Goal: Transaction & Acquisition: Purchase product/service

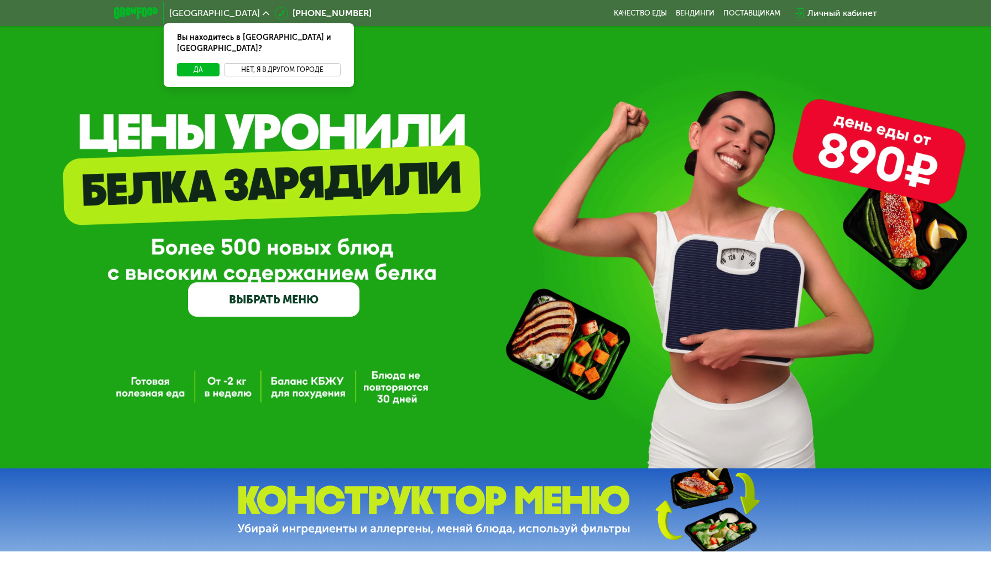
click at [257, 63] on button "Нет, я в другом городе" at bounding box center [282, 69] width 117 height 13
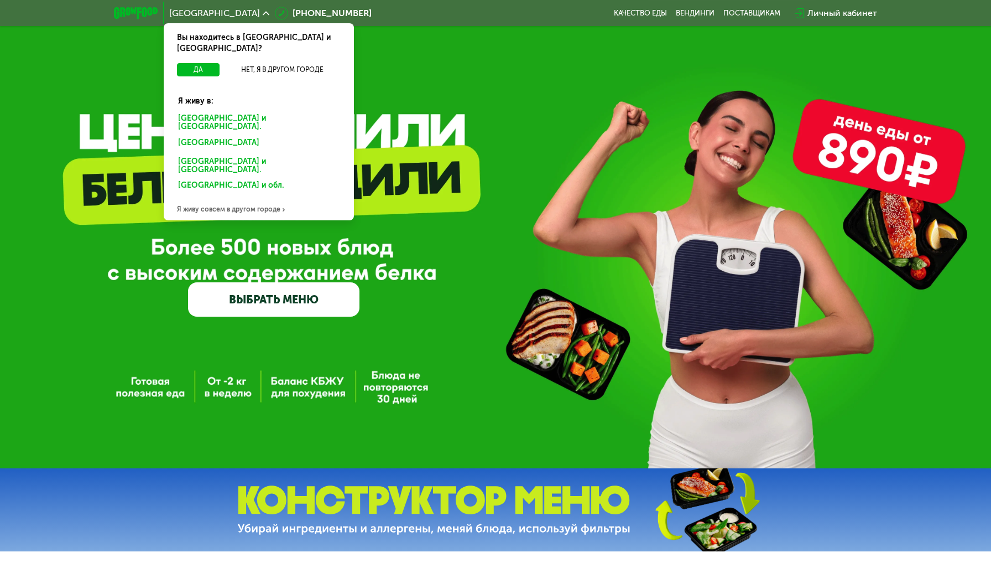
click at [246, 136] on div "Санкт-Петербурге и обл." at bounding box center [256, 145] width 173 height 18
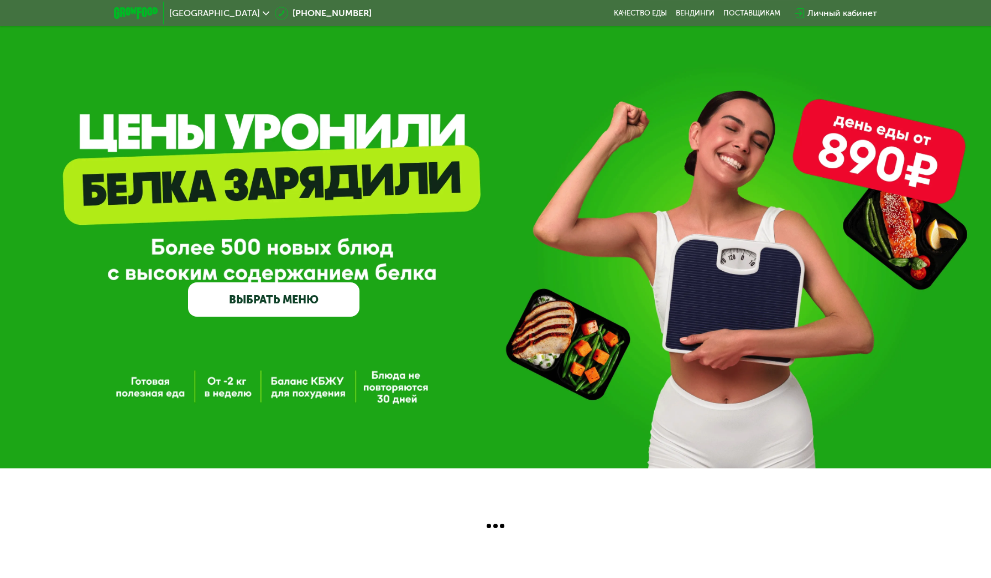
click at [263, 298] on link "ВЫБРАТЬ МЕНЮ" at bounding box center [274, 299] width 172 height 34
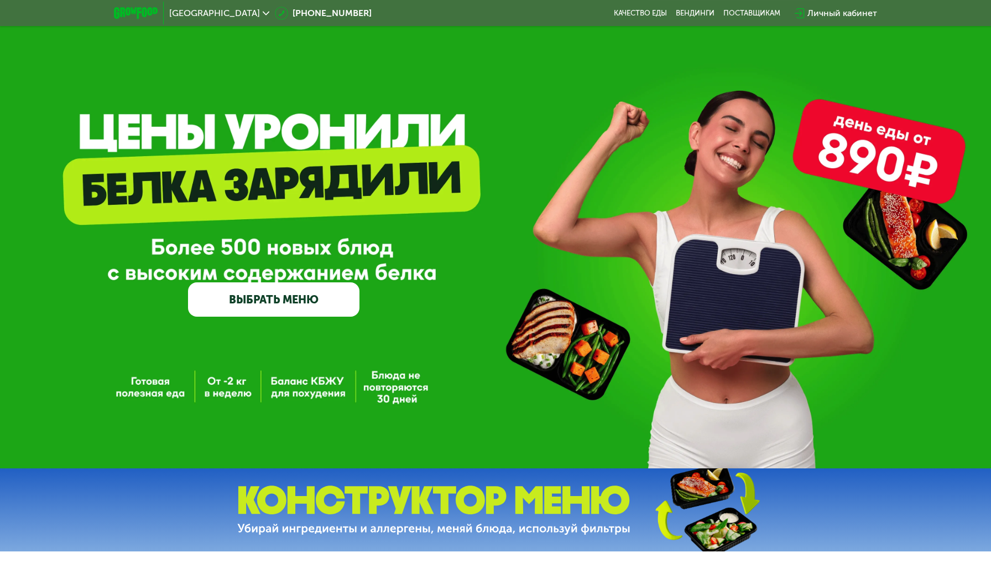
click at [275, 303] on link "ВЫБРАТЬ МЕНЮ" at bounding box center [274, 299] width 172 height 34
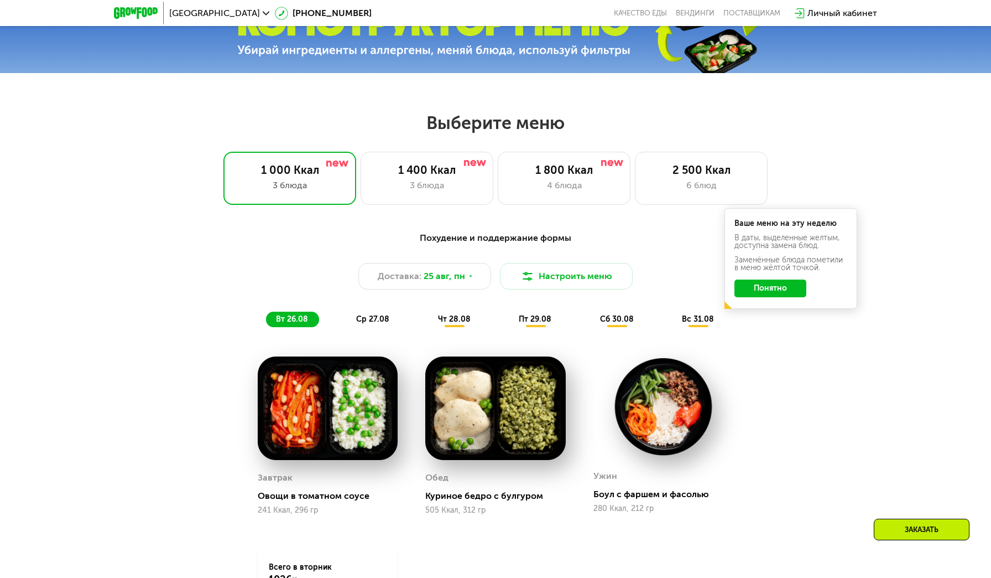
scroll to position [449, 0]
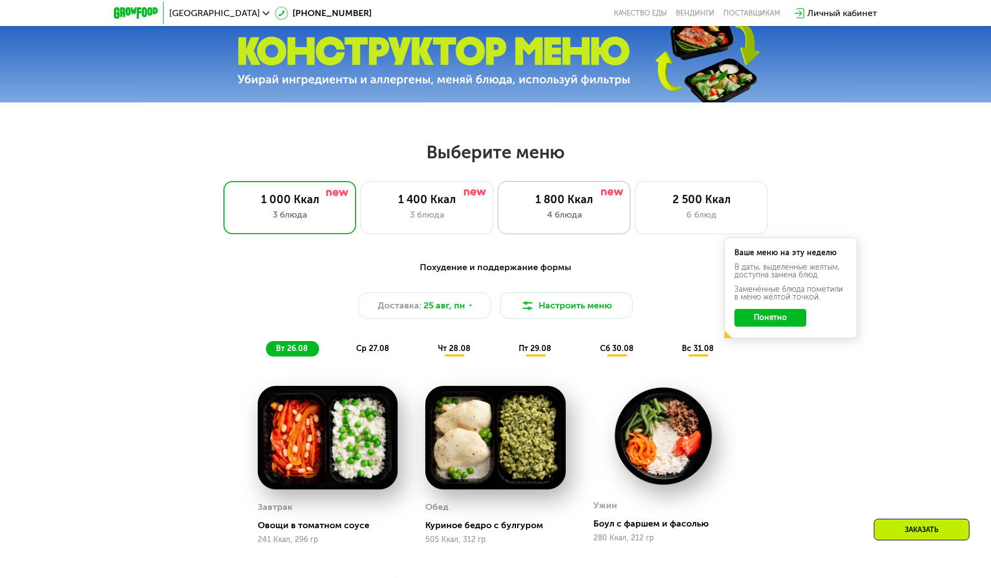
click at [565, 209] on div "4 блюда" at bounding box center [565, 214] width 110 height 13
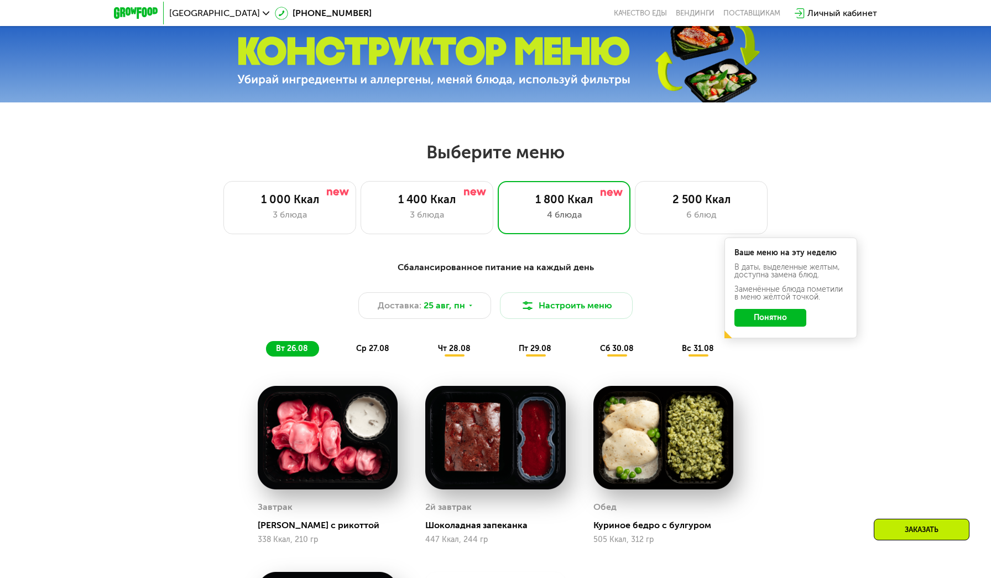
click at [776, 356] on div "Сбалансированное питание на каждый день Доставка: [DATE] Настроить меню вт 26.0…" at bounding box center [496, 308] width 668 height 109
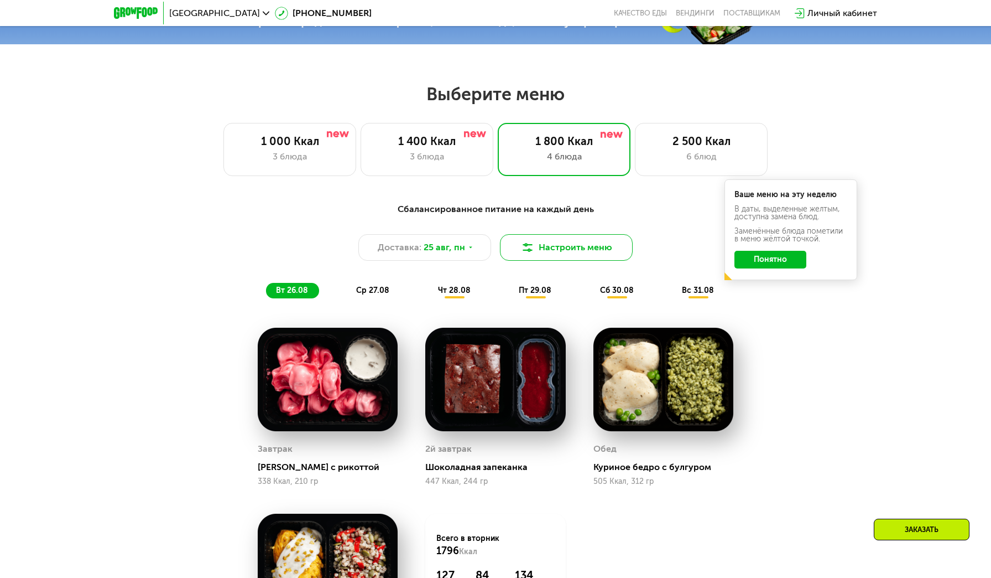
scroll to position [525, 0]
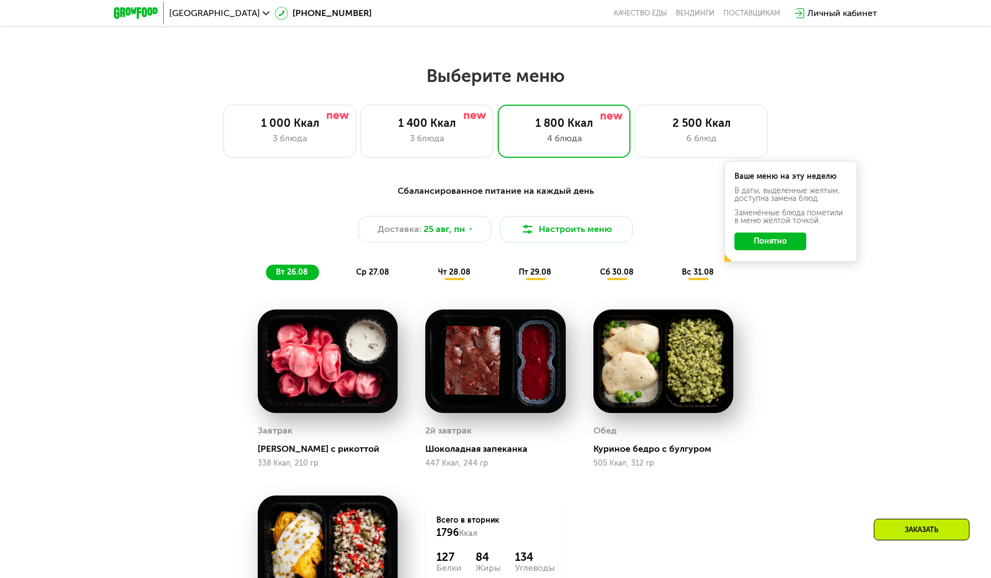
click at [762, 242] on button "Понятно" at bounding box center [771, 241] width 72 height 18
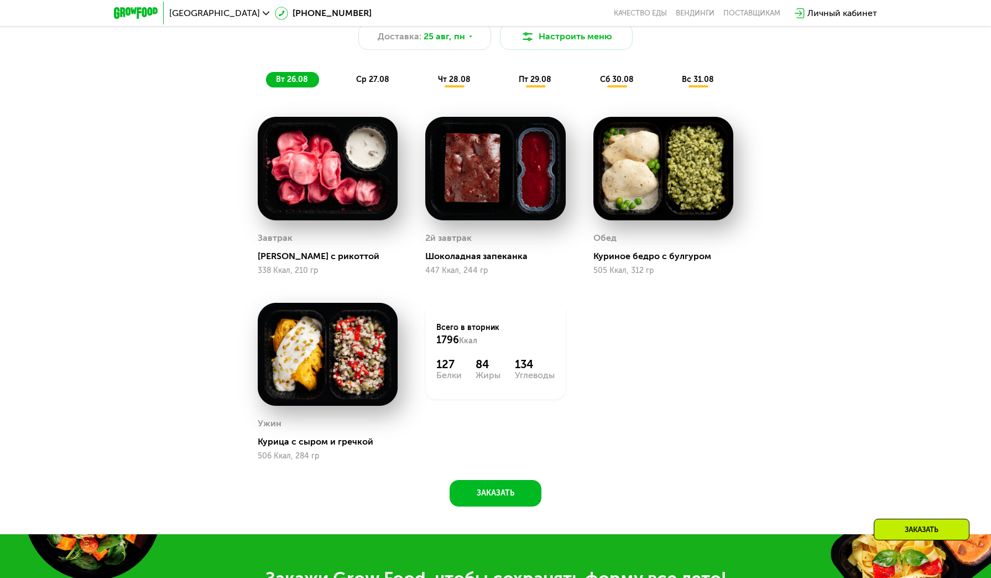
scroll to position [692, 0]
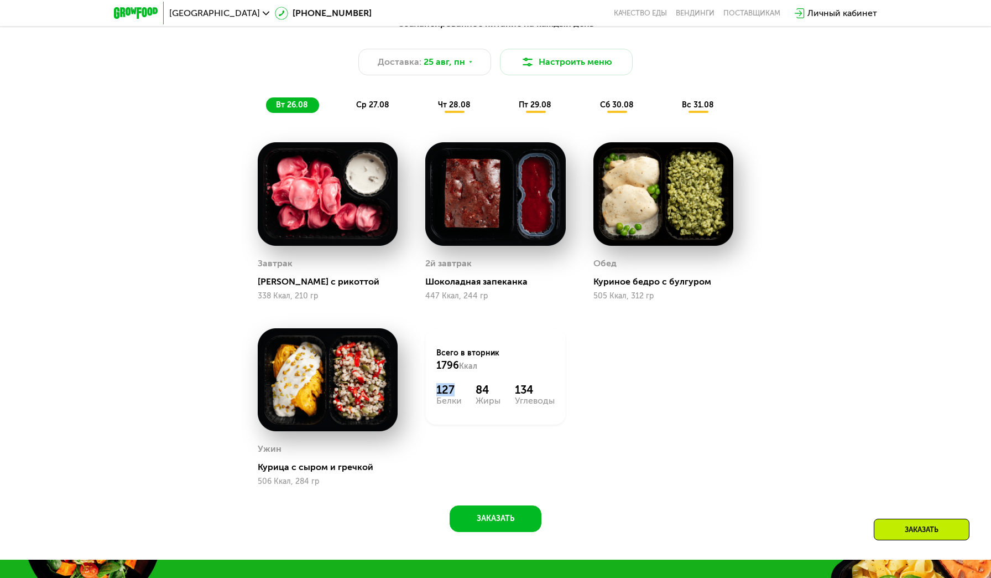
drag, startPoint x: 435, startPoint y: 387, endPoint x: 461, endPoint y: 386, distance: 26.0
click at [461, 386] on div "Всего в [DATE] 1796 Ккал 127 Белки 84 Жиры 134 Углеводы" at bounding box center [495, 376] width 140 height 96
drag, startPoint x: 479, startPoint y: 387, endPoint x: 501, endPoint y: 388, distance: 22.7
click at [501, 388] on div "127 Белки 84 Жиры 134 Углеводы" at bounding box center [496, 394] width 118 height 22
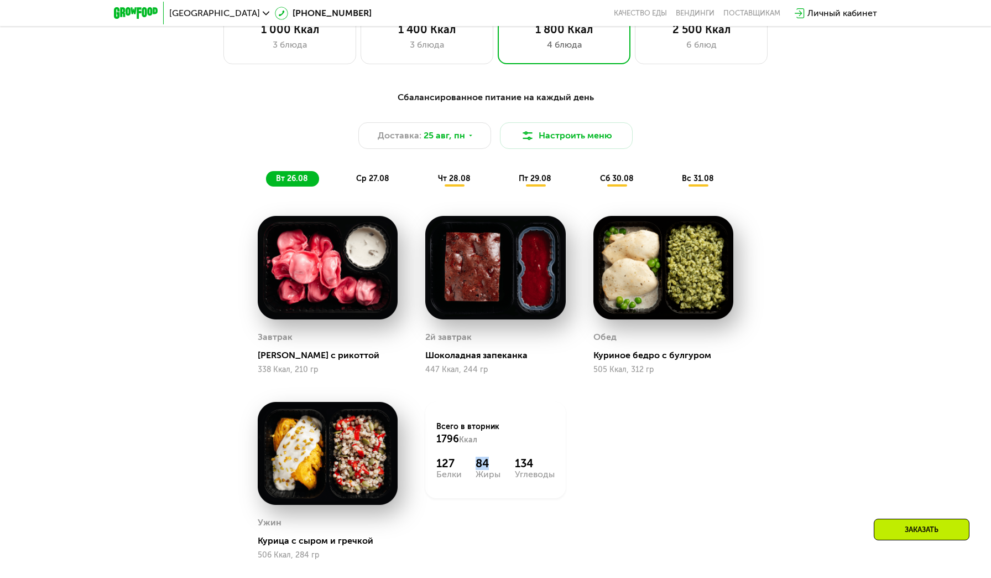
scroll to position [623, 0]
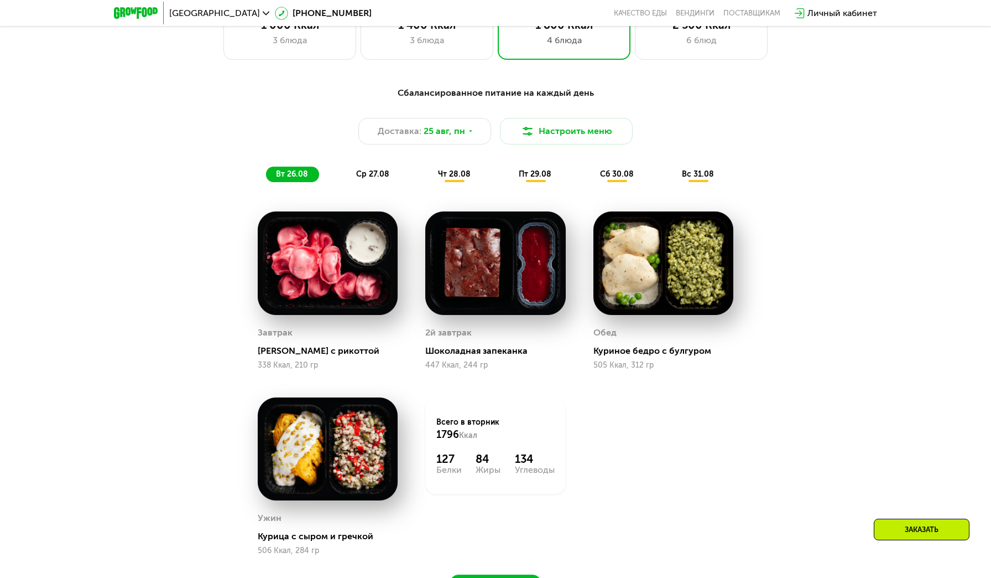
click at [365, 176] on span "ср 27.08" at bounding box center [372, 173] width 33 height 9
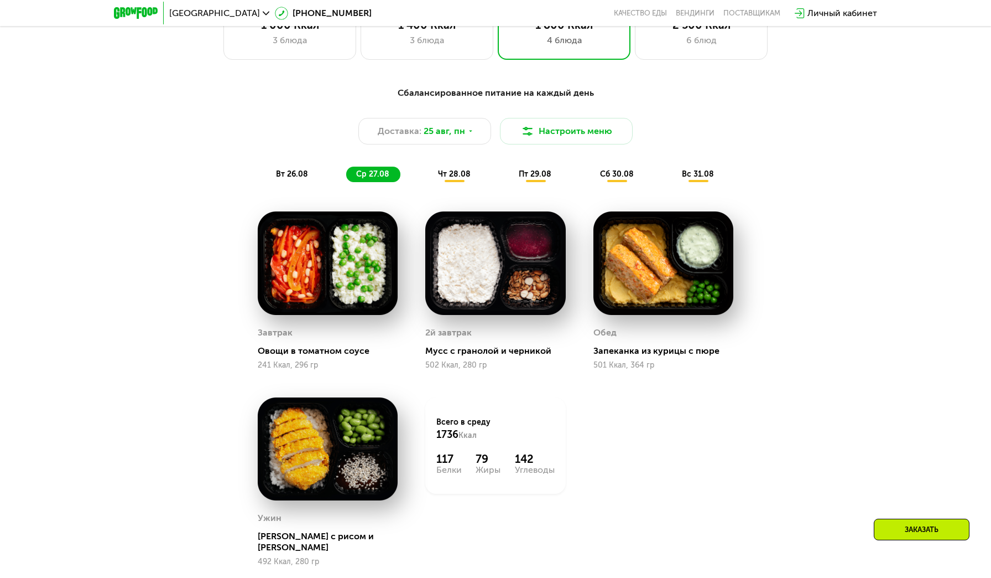
click at [445, 170] on span "чт 28.08" at bounding box center [454, 173] width 33 height 9
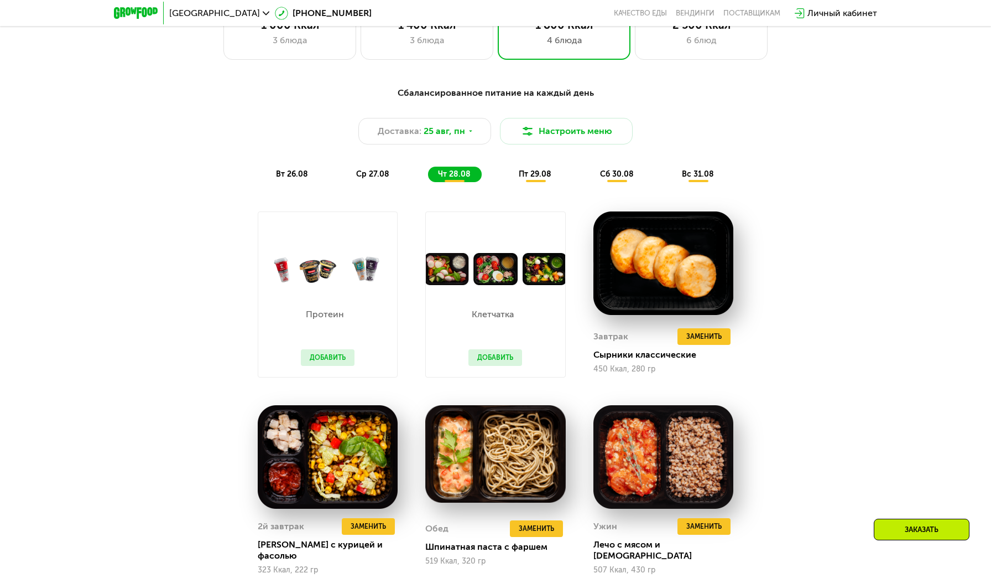
click at [528, 175] on span "пт 29.08" at bounding box center [535, 173] width 33 height 9
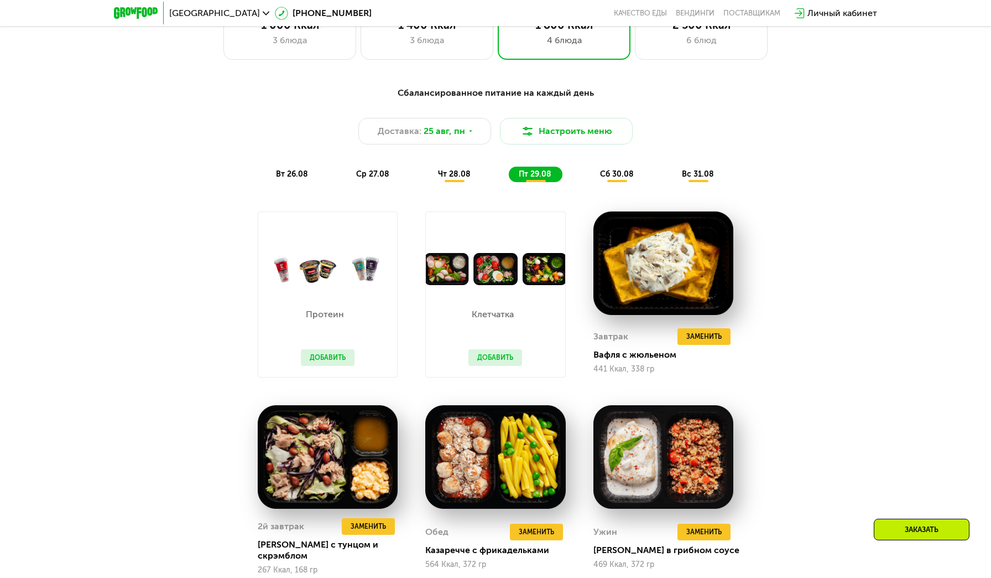
click at [618, 174] on span "сб 30.08" at bounding box center [617, 173] width 34 height 9
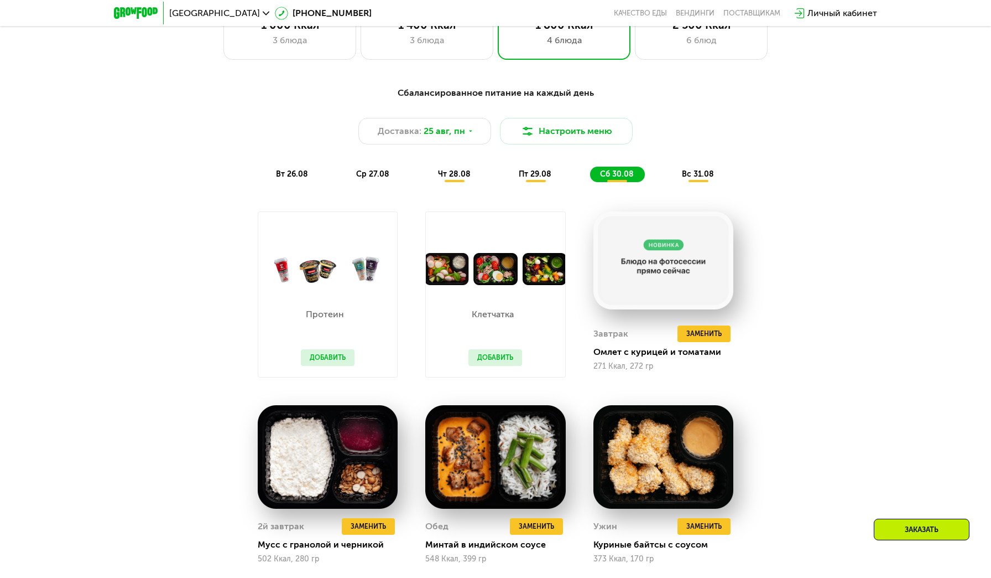
click at [698, 173] on span "вс 31.08" at bounding box center [698, 173] width 32 height 9
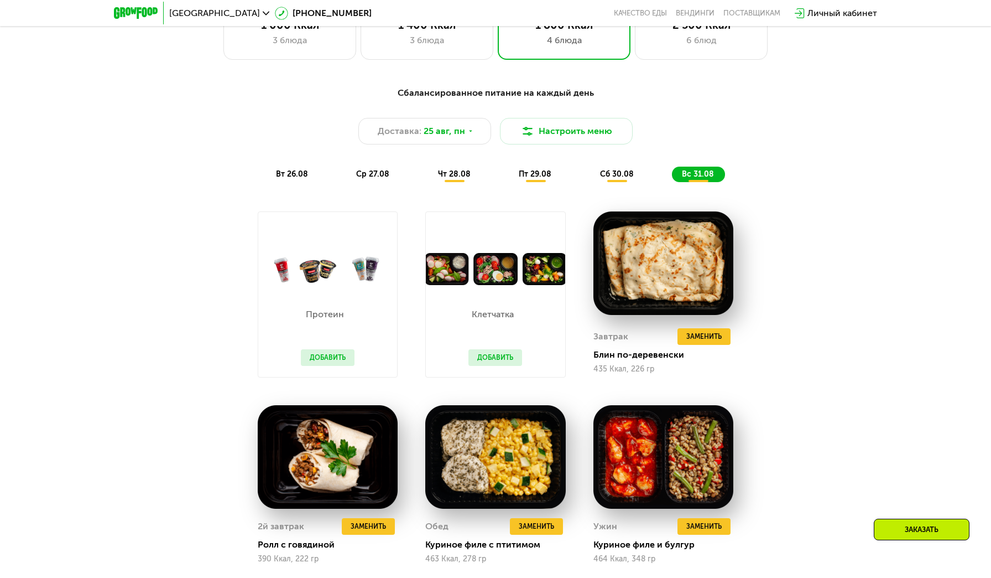
click at [284, 173] on span "вт 26.08" at bounding box center [292, 173] width 32 height 9
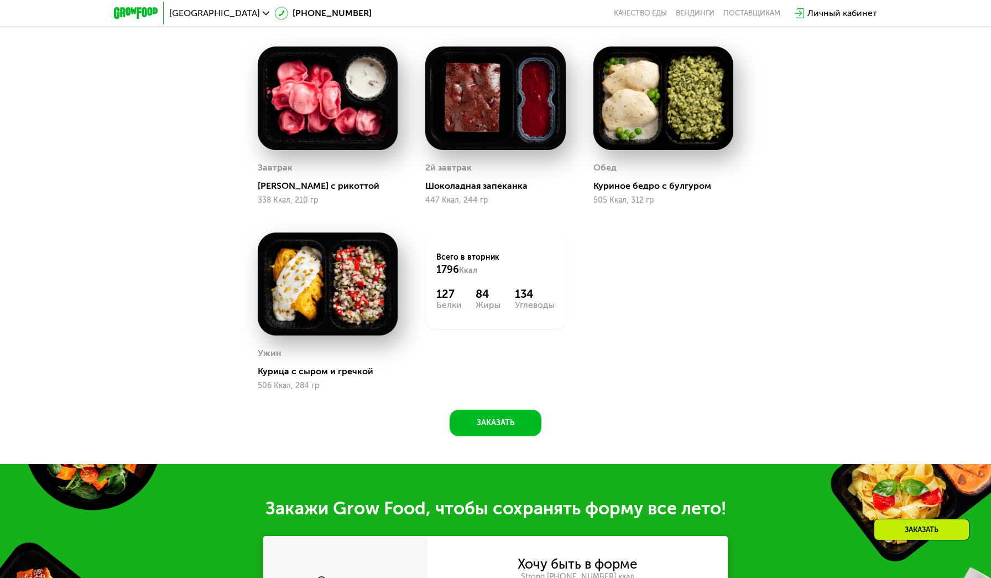
scroll to position [950, 0]
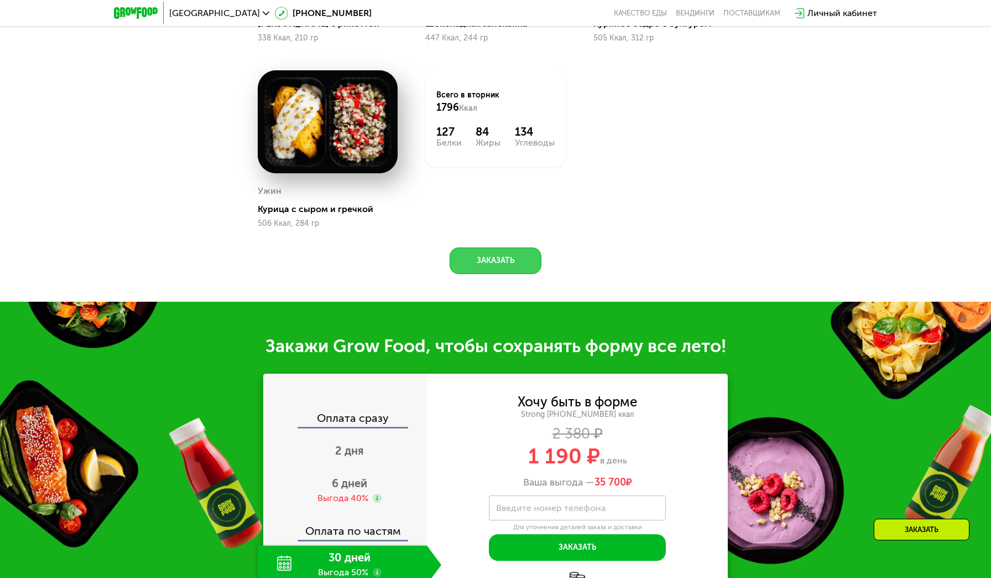
click at [500, 255] on button "Заказать" at bounding box center [496, 260] width 92 height 27
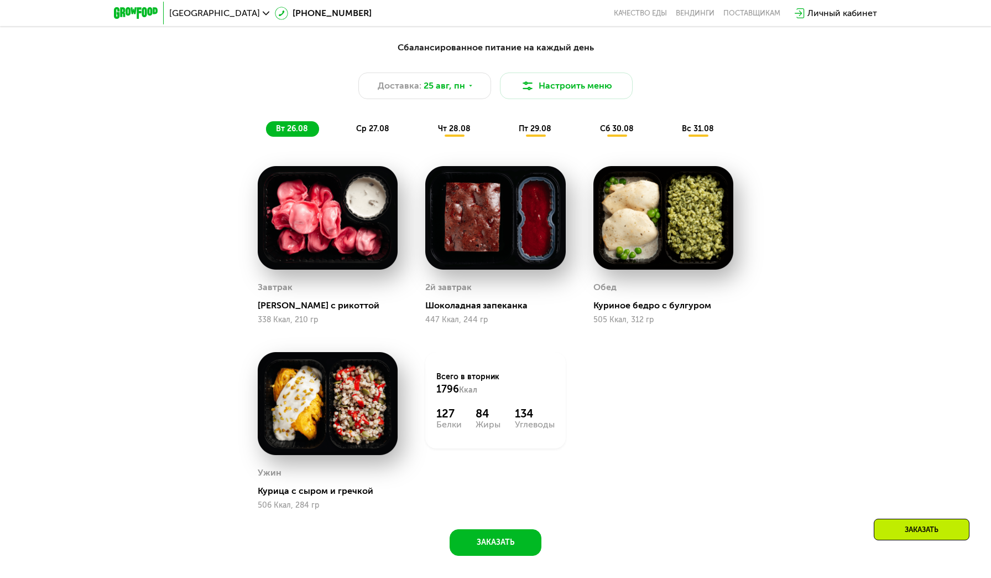
scroll to position [654, 0]
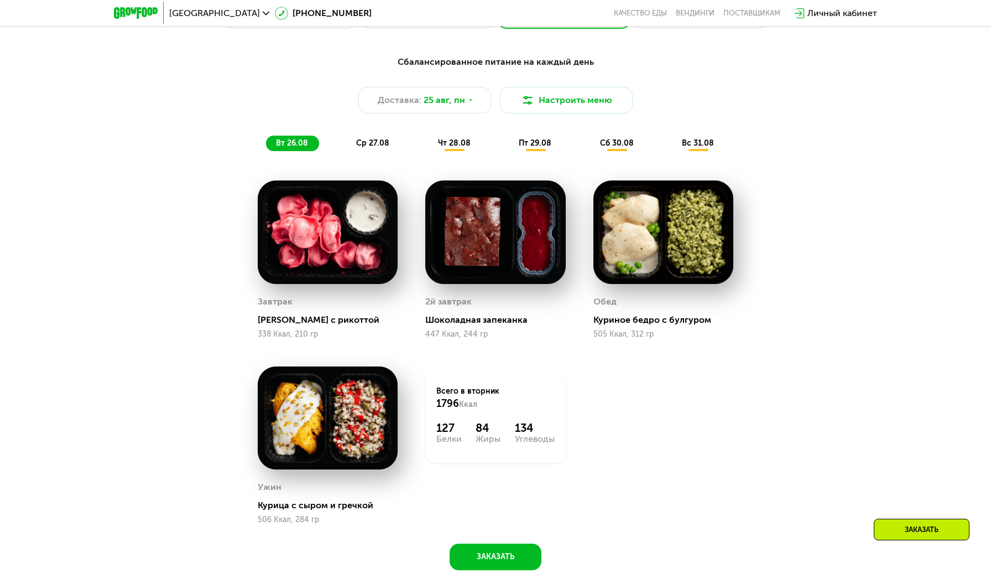
click at [366, 143] on span "ср 27.08" at bounding box center [372, 142] width 33 height 9
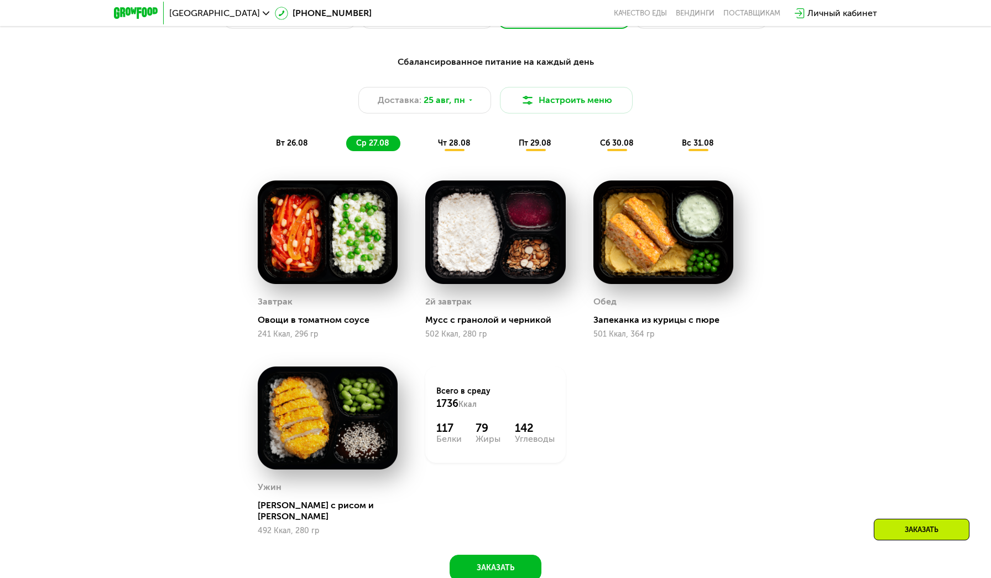
click at [917, 526] on div "Заказать" at bounding box center [922, 529] width 96 height 22
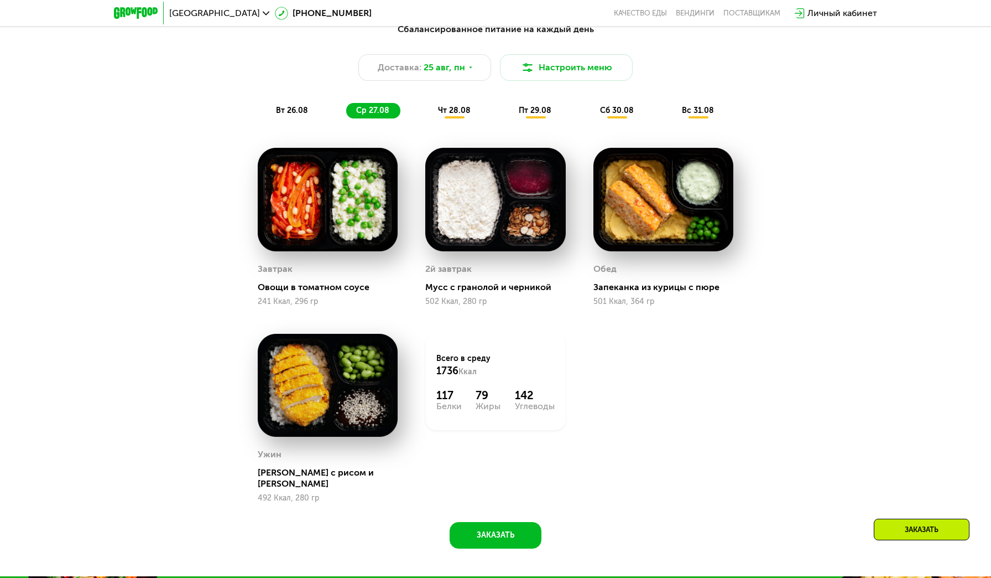
scroll to position [670, 0]
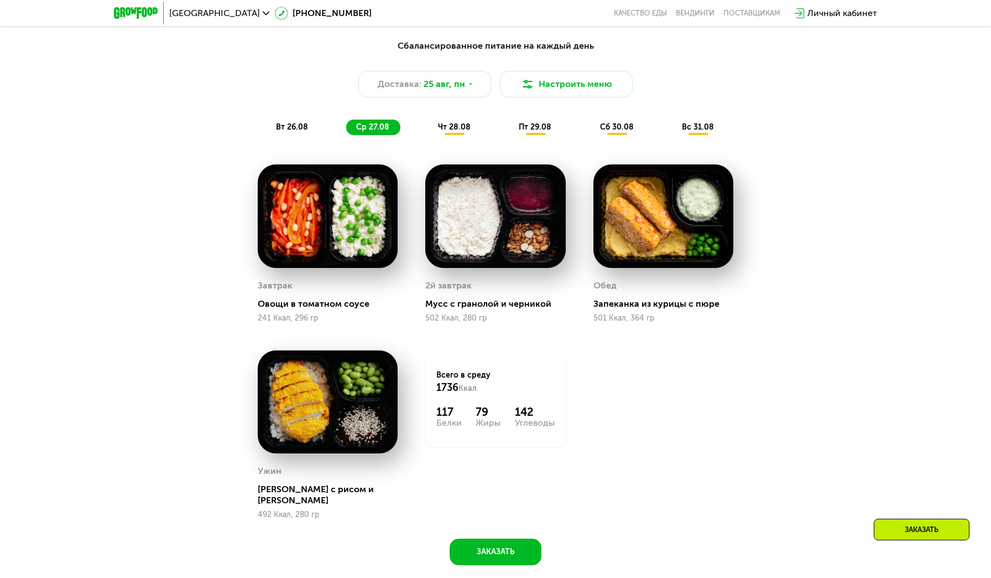
click at [283, 124] on span "вт 26.08" at bounding box center [292, 126] width 32 height 9
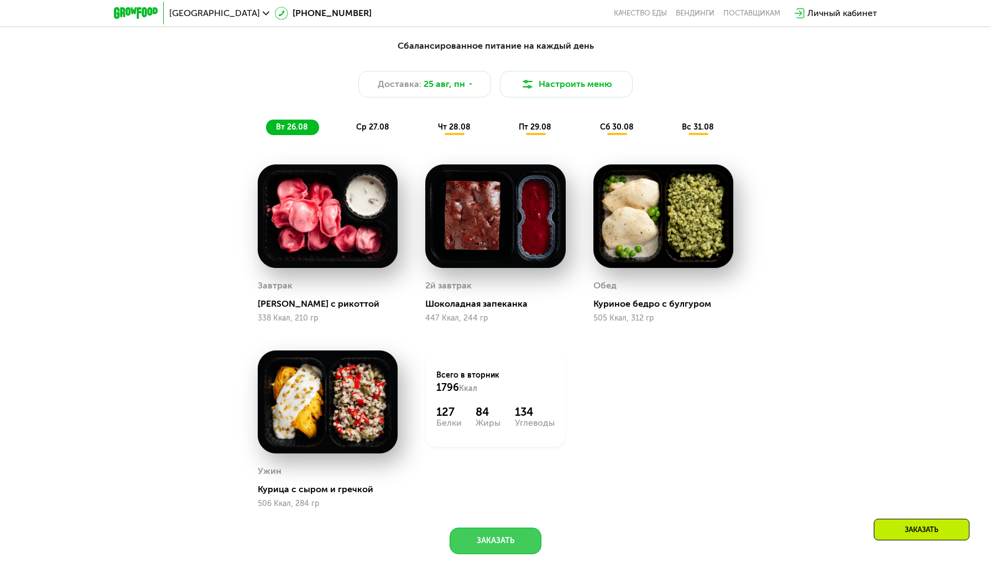
click at [502, 551] on button "Заказать" at bounding box center [496, 540] width 92 height 27
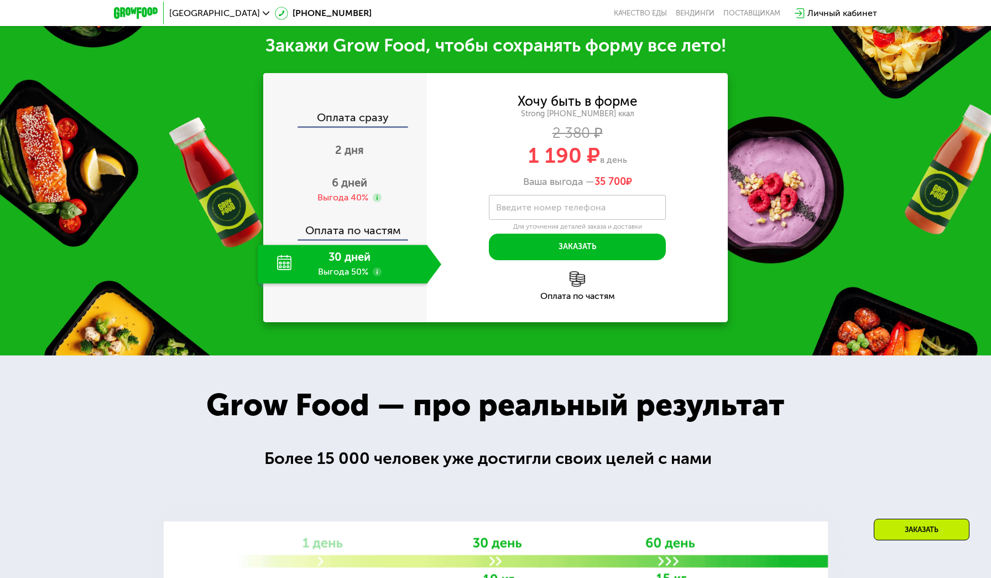
scroll to position [1251, 0]
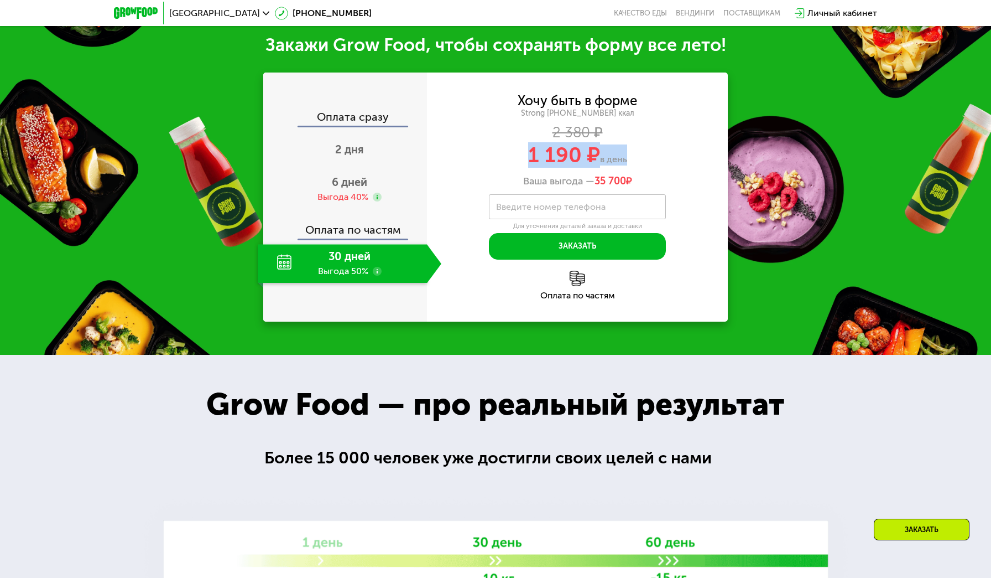
drag, startPoint x: 623, startPoint y: 153, endPoint x: 518, endPoint y: 160, distance: 105.4
click at [518, 160] on div "1 190 ₽ в день" at bounding box center [577, 154] width 301 height 21
drag, startPoint x: 579, startPoint y: 150, endPoint x: 529, endPoint y: 152, distance: 50.4
click at [529, 152] on span "1 190 ₽" at bounding box center [564, 154] width 72 height 25
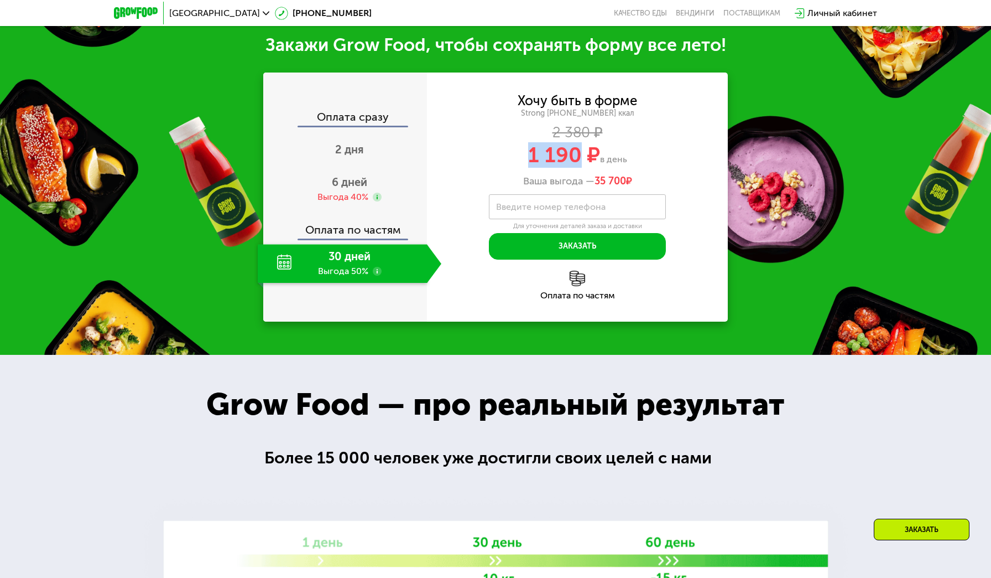
copy span "1 190"
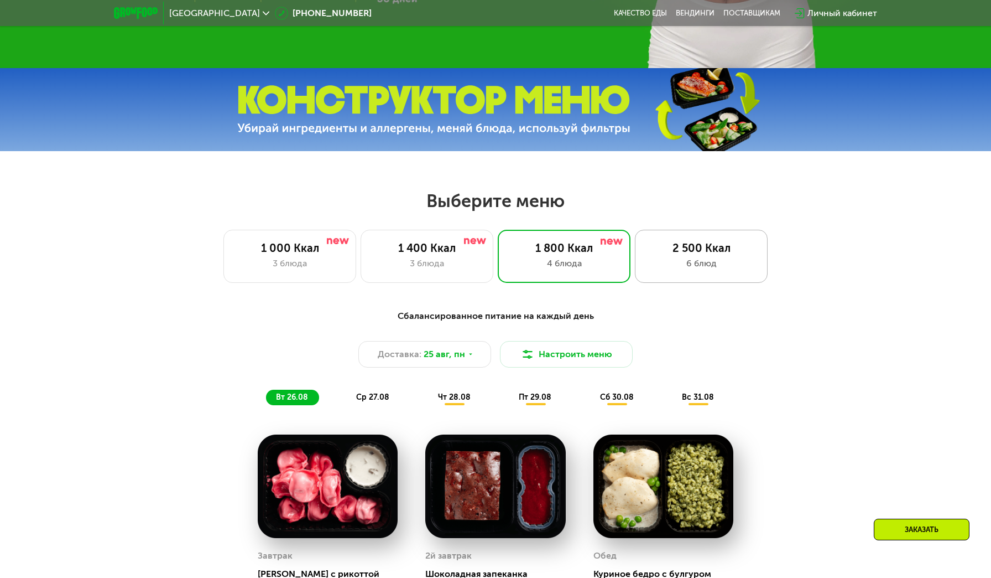
scroll to position [458, 0]
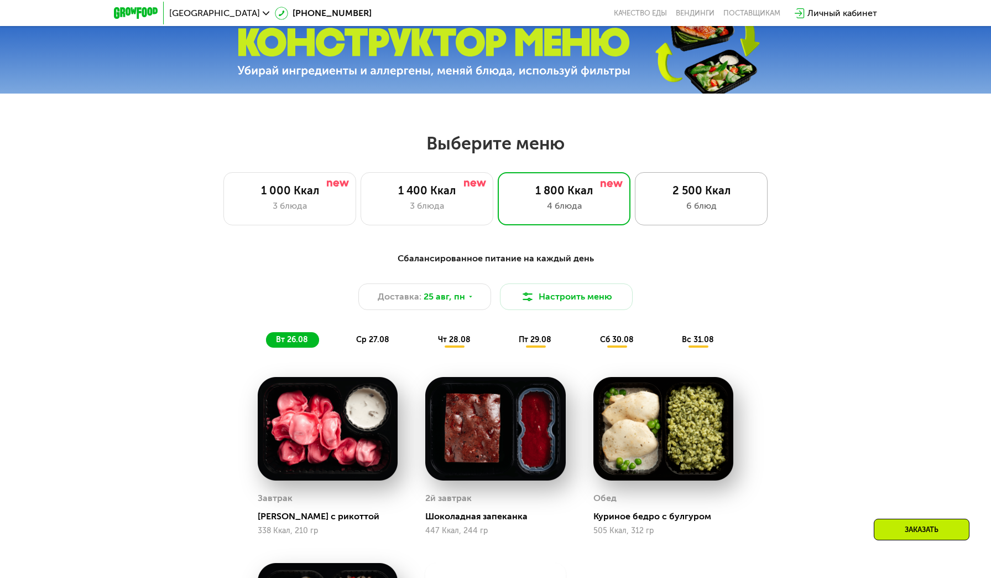
click at [709, 205] on div "6 блюд" at bounding box center [702, 205] width 110 height 13
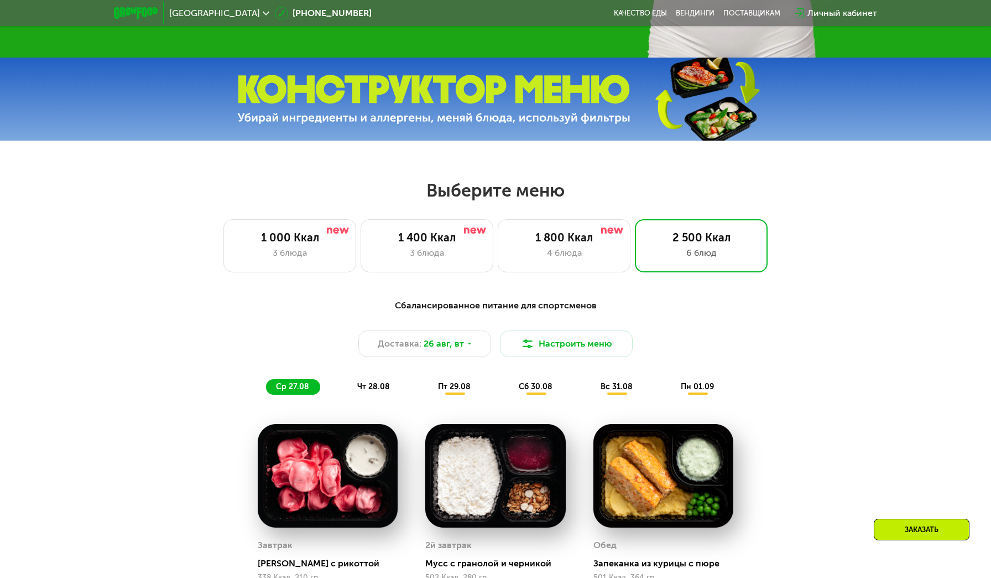
scroll to position [383, 0]
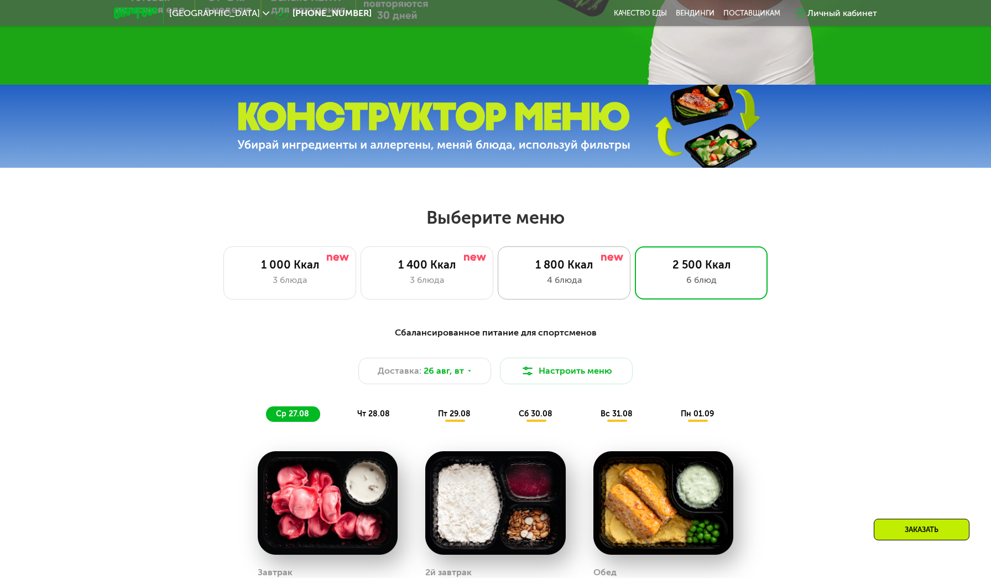
click at [567, 258] on div "1 800 Ккал" at bounding box center [565, 264] width 110 height 13
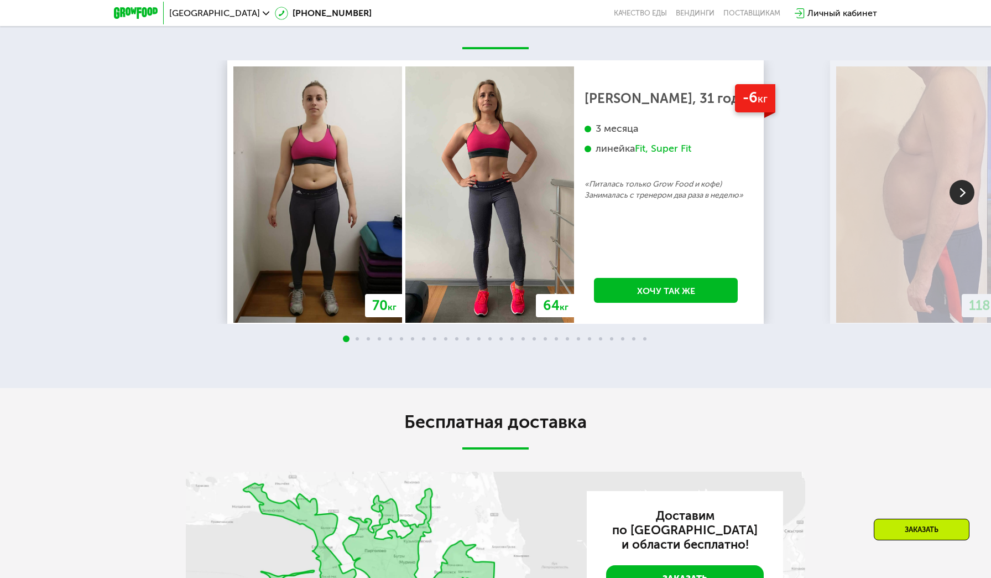
scroll to position [2016, 0]
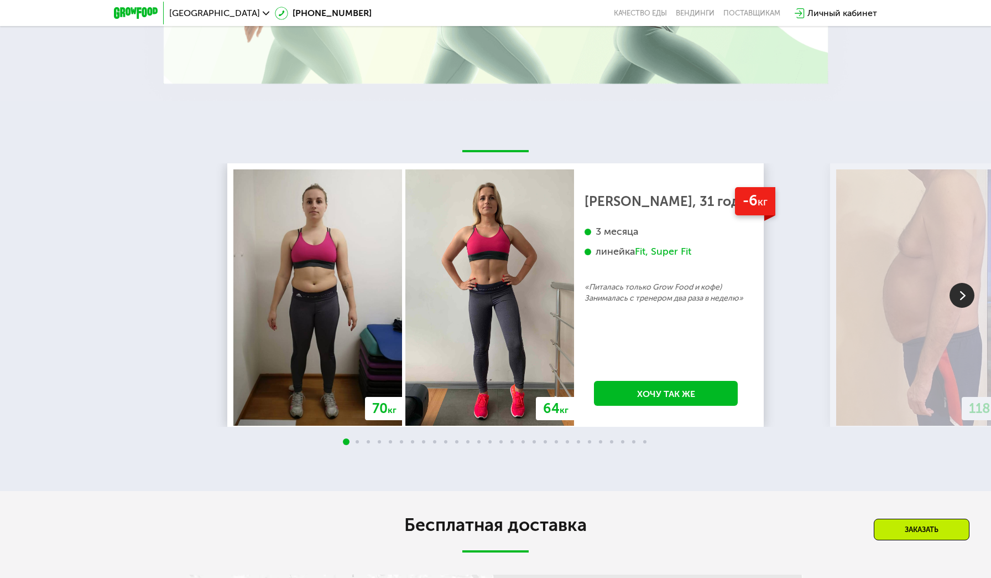
click at [955, 296] on img at bounding box center [962, 295] width 25 height 25
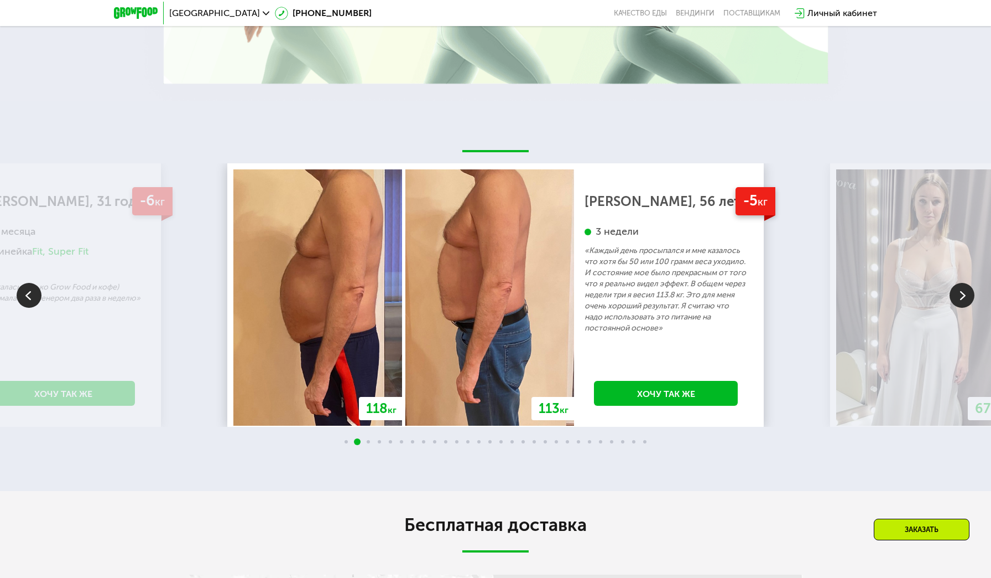
click at [963, 294] on img at bounding box center [962, 295] width 25 height 25
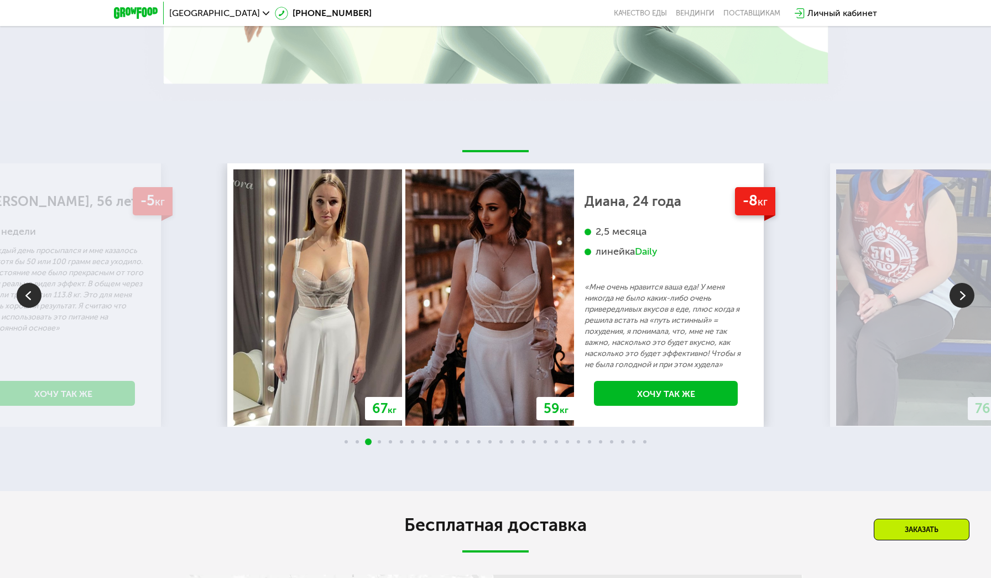
click at [959, 291] on img at bounding box center [962, 295] width 25 height 25
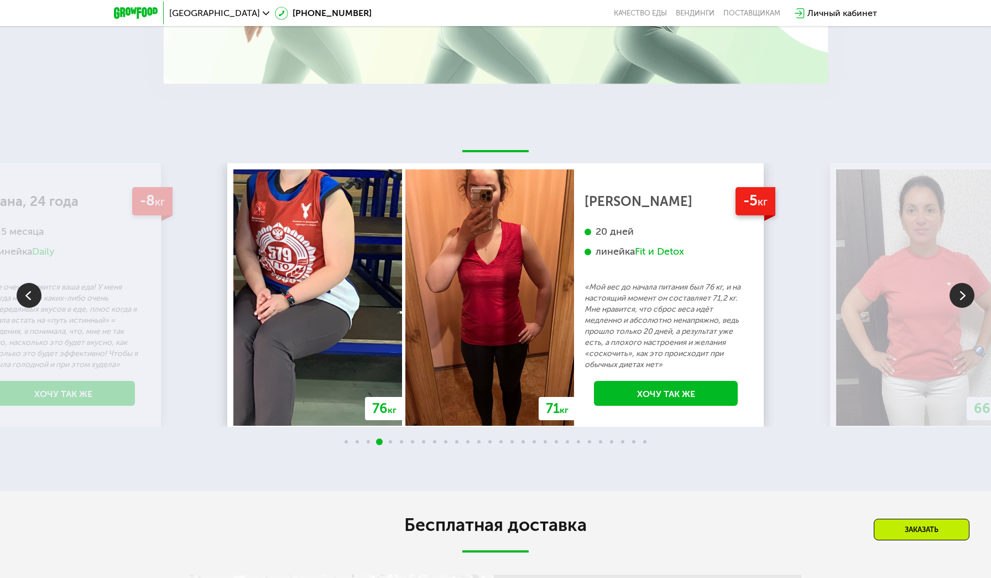
click at [956, 293] on img at bounding box center [962, 295] width 25 height 25
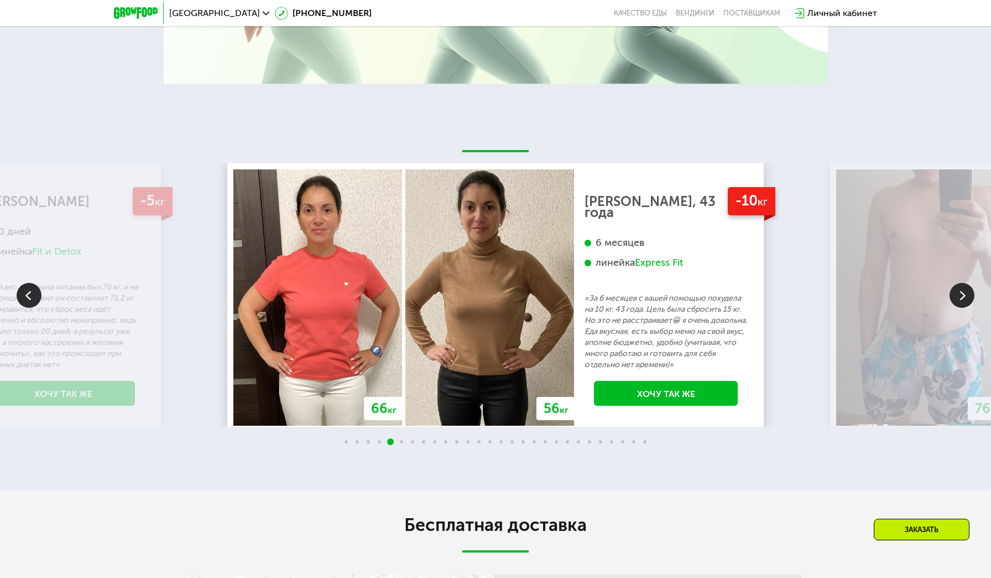
click at [962, 297] on img at bounding box center [962, 295] width 25 height 25
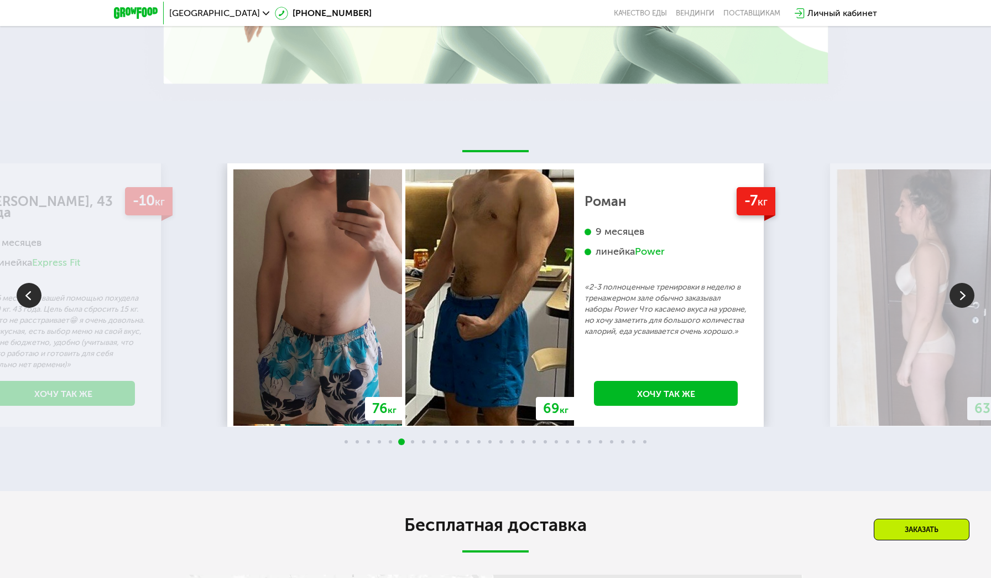
click at [958, 292] on img at bounding box center [962, 295] width 25 height 25
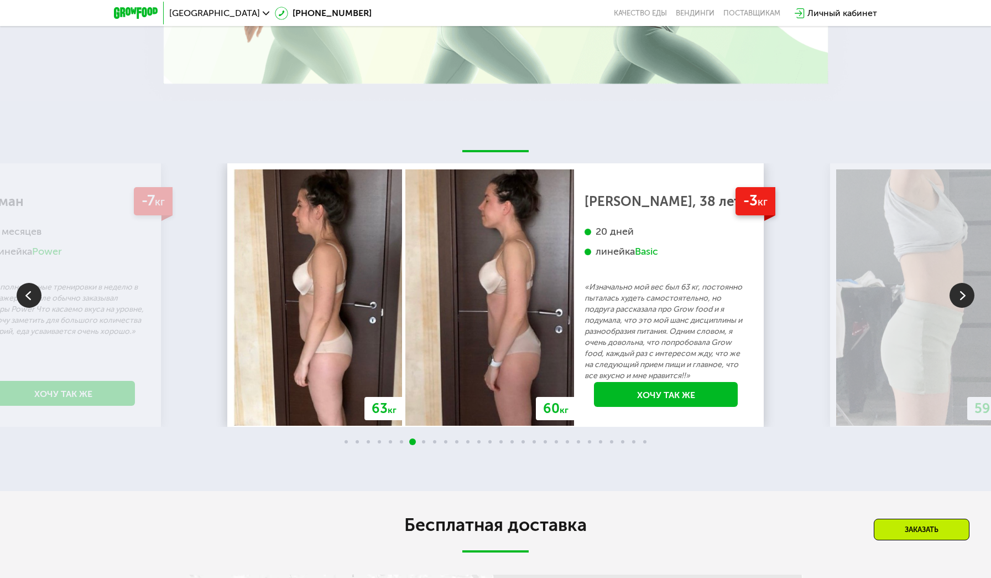
click at [964, 289] on img at bounding box center [962, 295] width 25 height 25
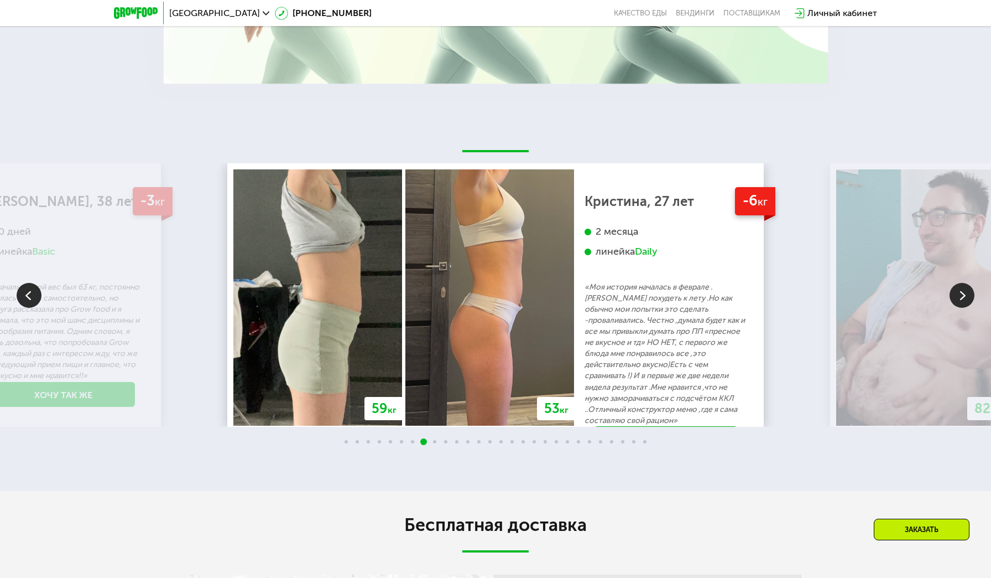
click at [960, 302] on img at bounding box center [962, 295] width 25 height 25
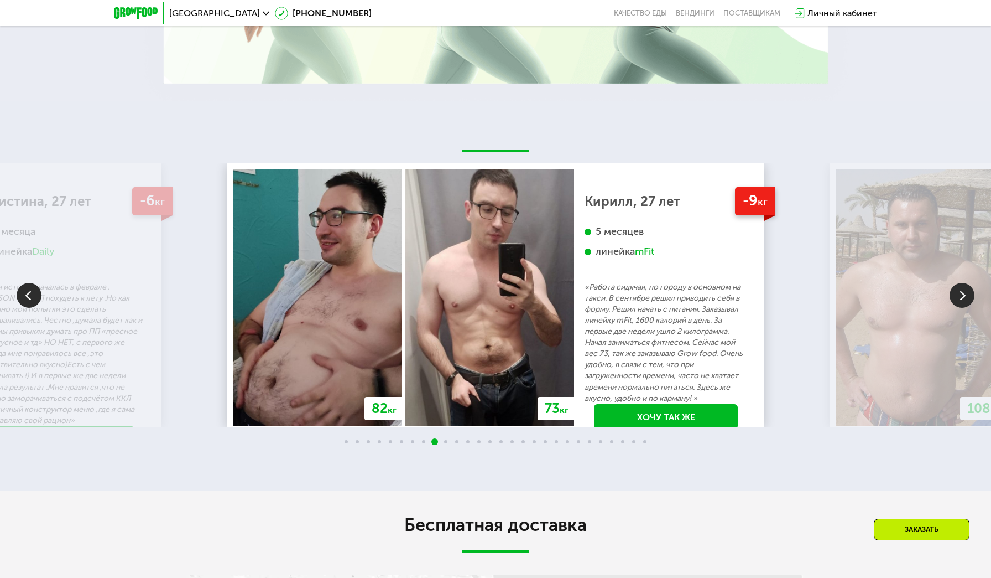
click at [962, 287] on img at bounding box center [962, 295] width 25 height 25
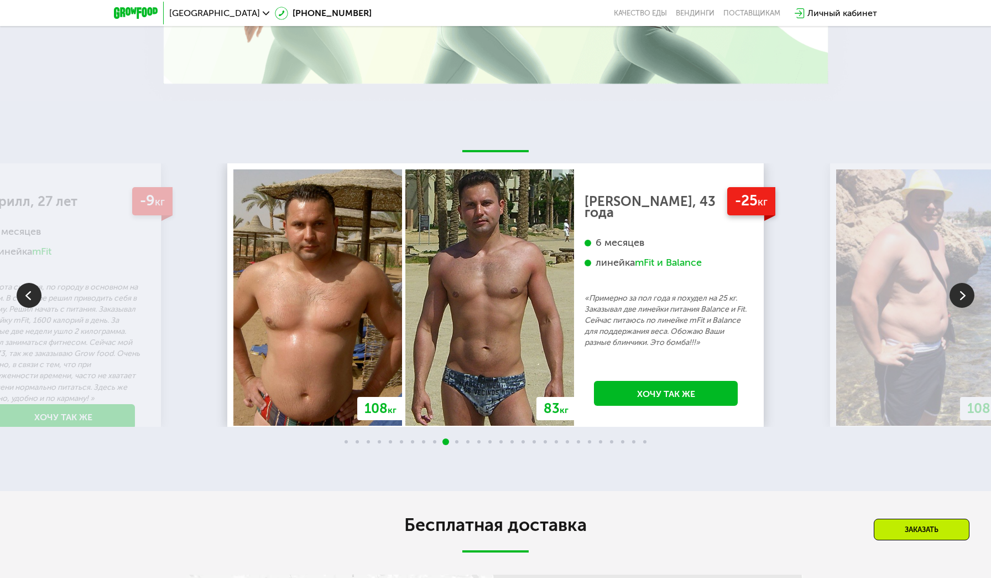
click at [957, 291] on img at bounding box center [962, 295] width 25 height 25
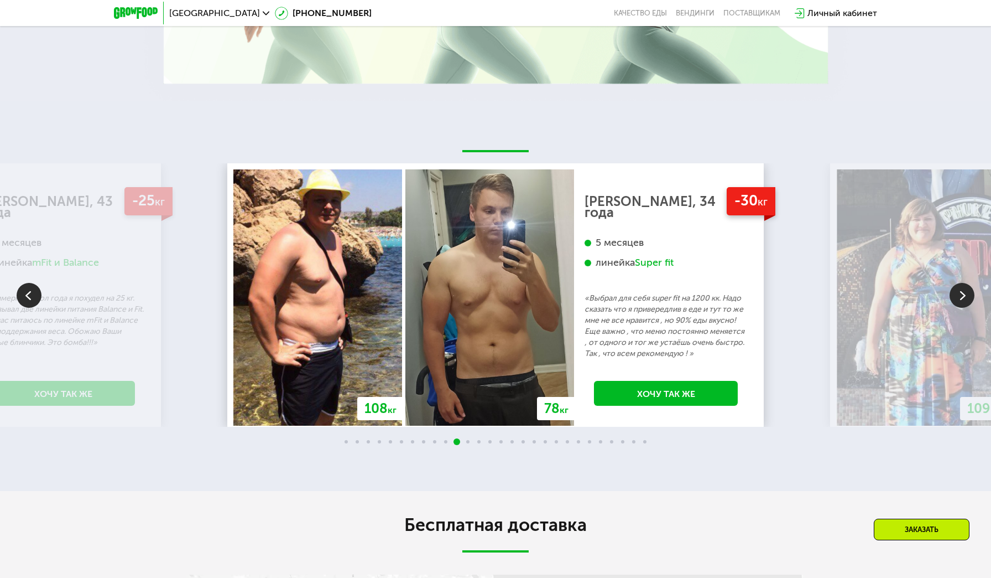
click at [960, 298] on img at bounding box center [962, 295] width 25 height 25
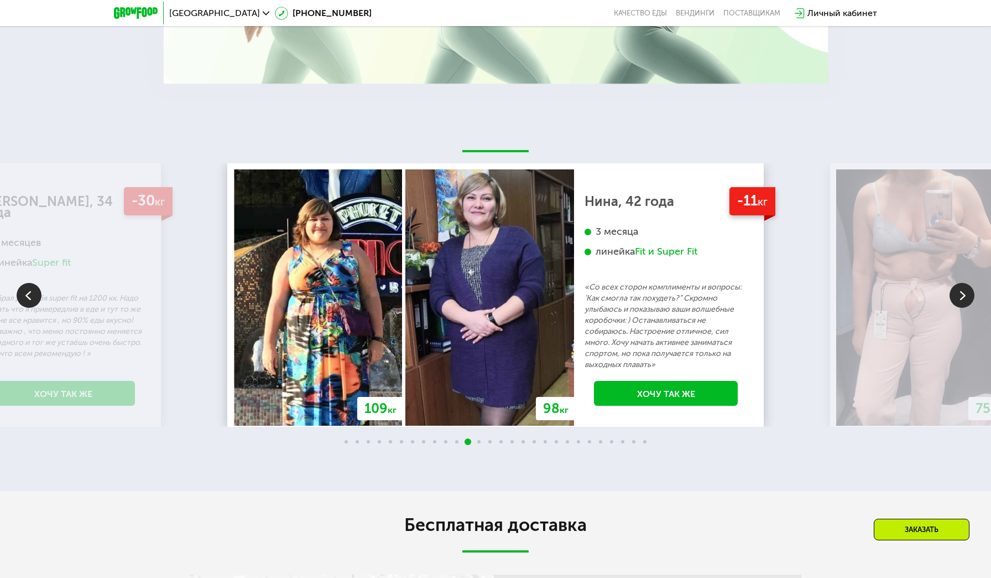
click at [956, 293] on img at bounding box center [962, 295] width 25 height 25
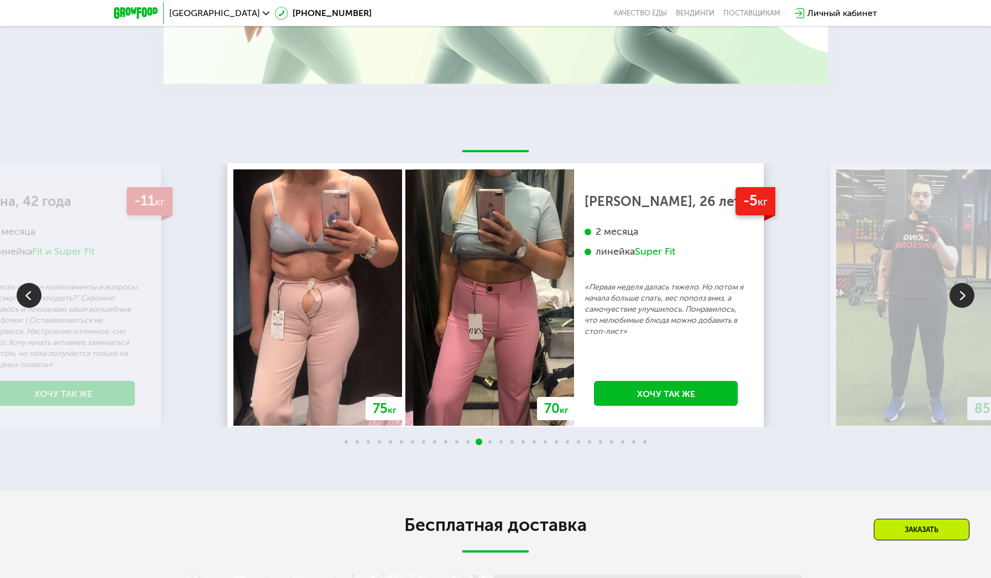
click at [959, 297] on img at bounding box center [962, 295] width 25 height 25
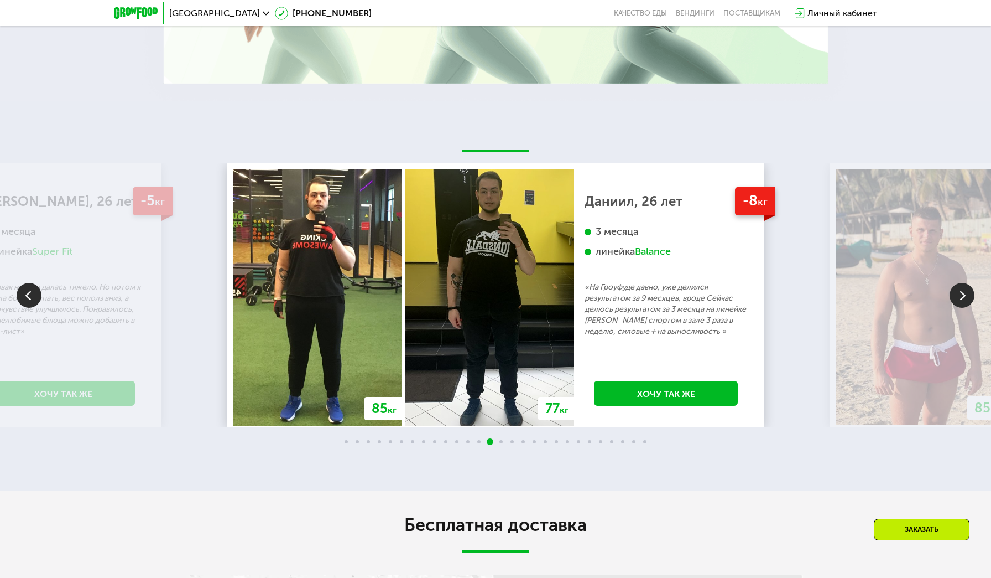
click at [958, 302] on img at bounding box center [962, 295] width 25 height 25
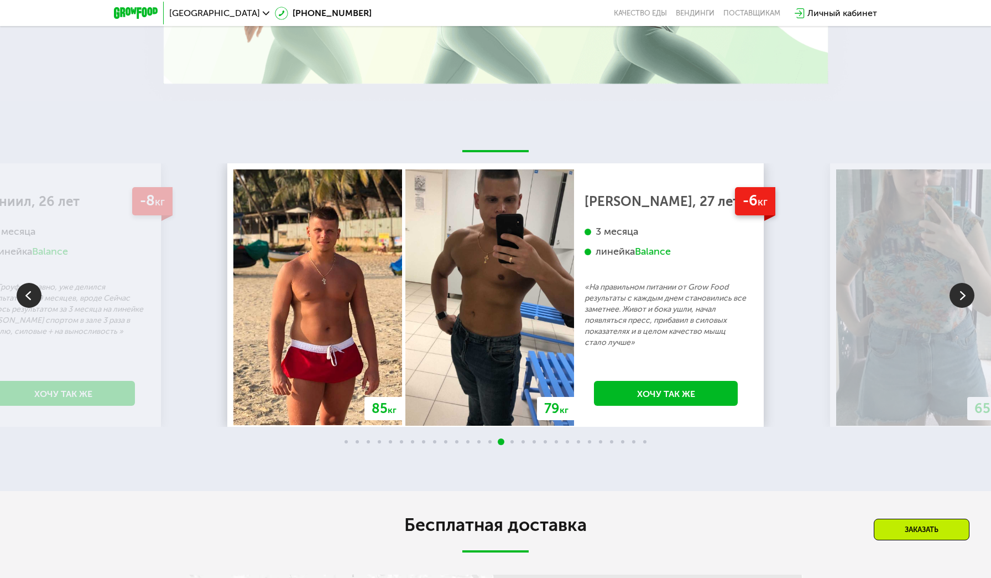
click at [37, 295] on img at bounding box center [29, 295] width 25 height 25
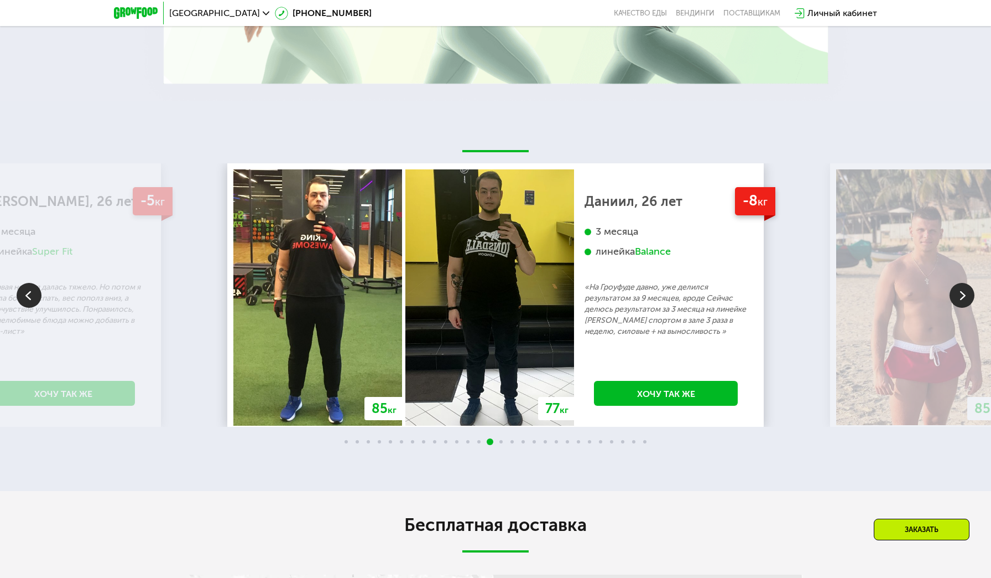
click at [959, 300] on img at bounding box center [962, 295] width 25 height 25
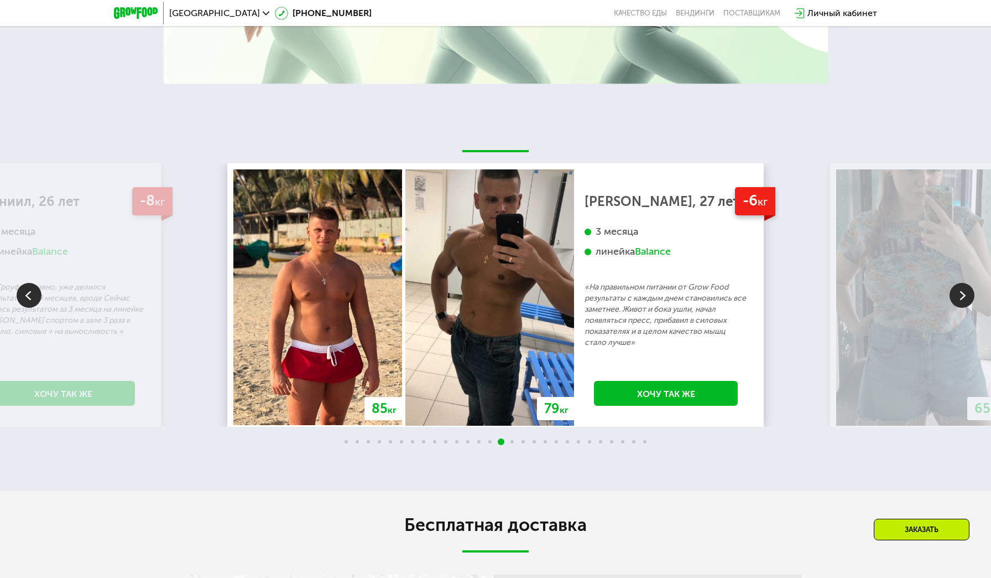
click at [959, 293] on img at bounding box center [962, 295] width 25 height 25
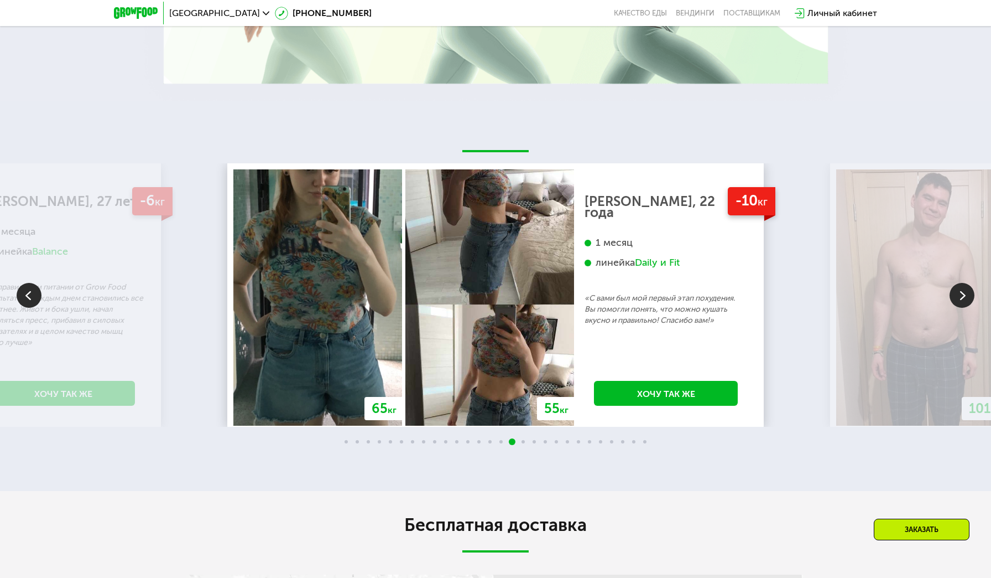
click at [959, 295] on img at bounding box center [962, 295] width 25 height 25
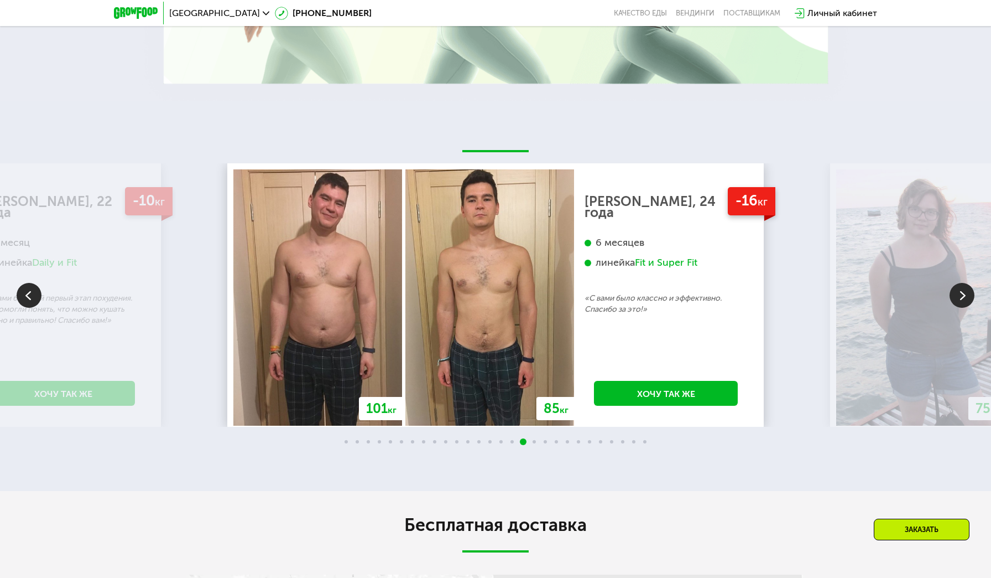
click at [968, 301] on img at bounding box center [962, 295] width 25 height 25
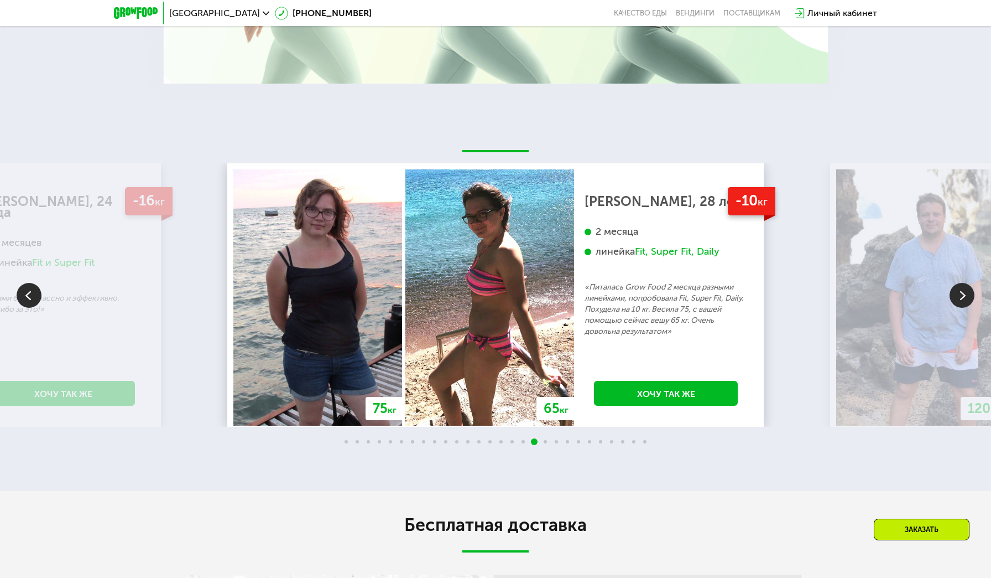
click at [962, 290] on img at bounding box center [962, 295] width 25 height 25
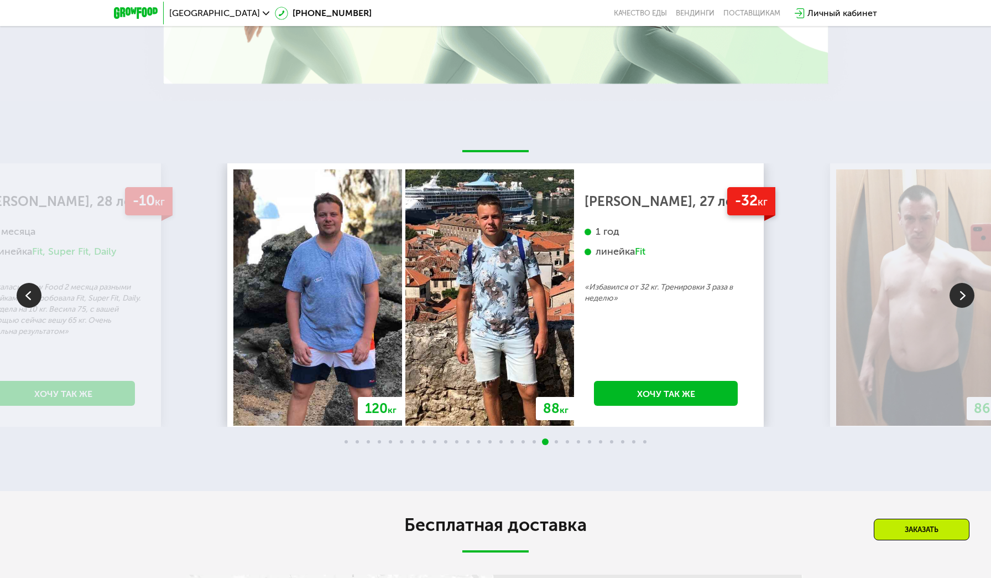
click at [960, 295] on img at bounding box center [962, 295] width 25 height 25
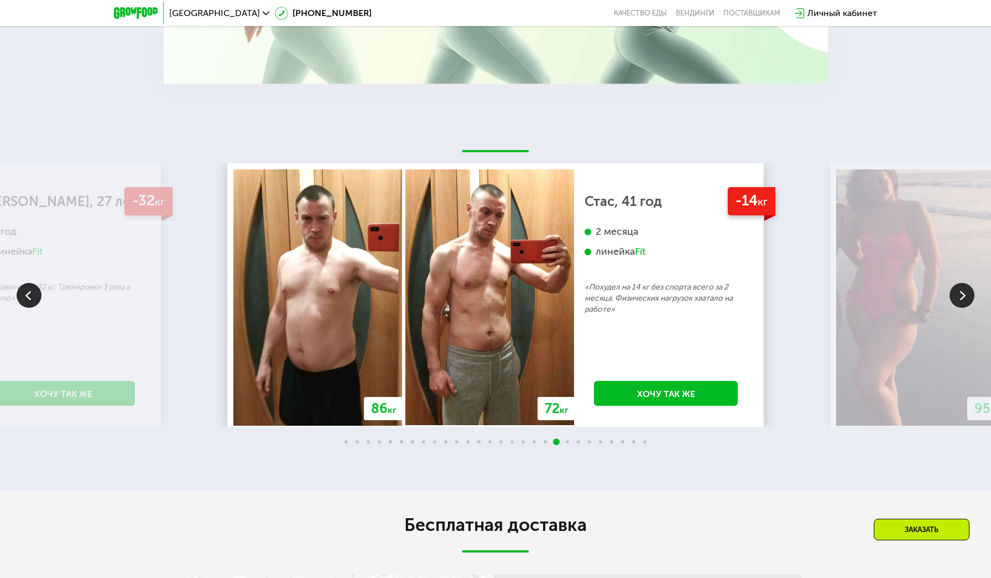
click at [22, 296] on img at bounding box center [29, 295] width 25 height 25
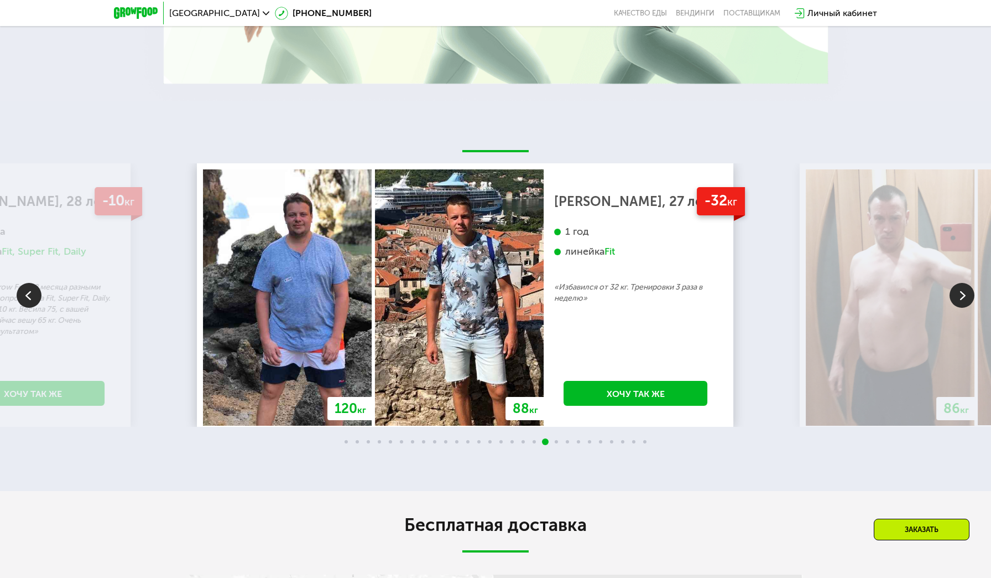
click at [589, 235] on div "1 год" at bounding box center [635, 231] width 163 height 13
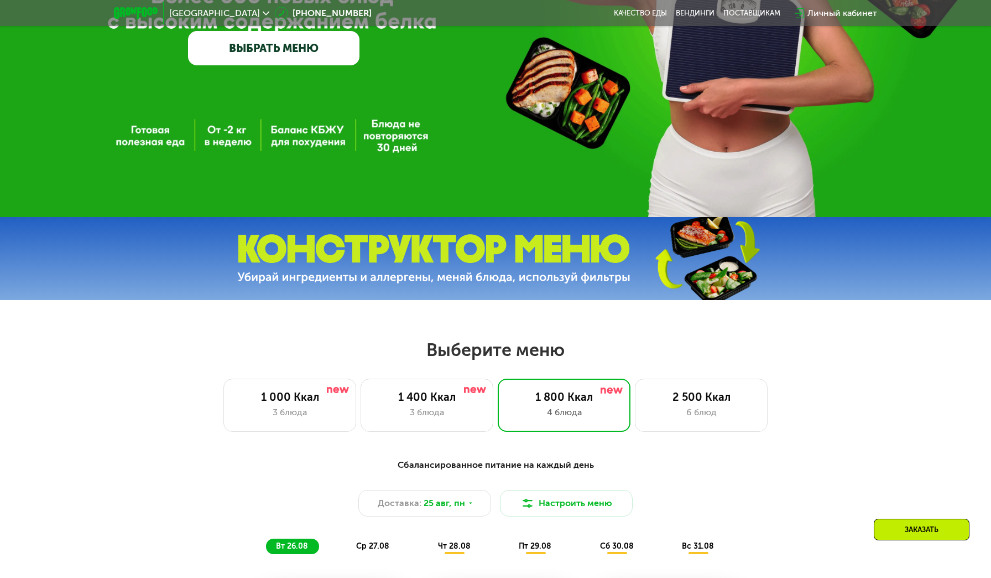
scroll to position [363, 0]
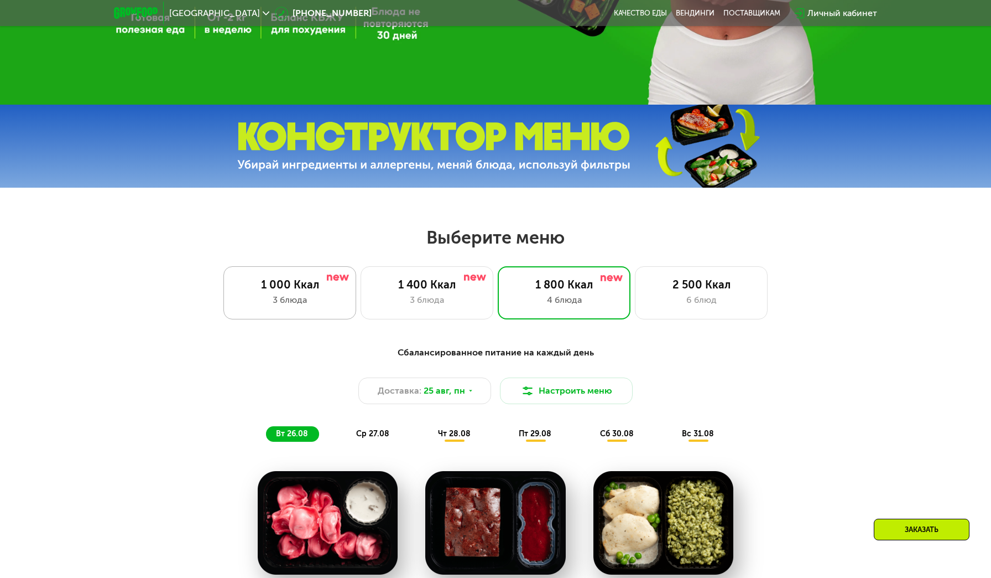
click at [288, 305] on div "3 блюда" at bounding box center [290, 299] width 110 height 13
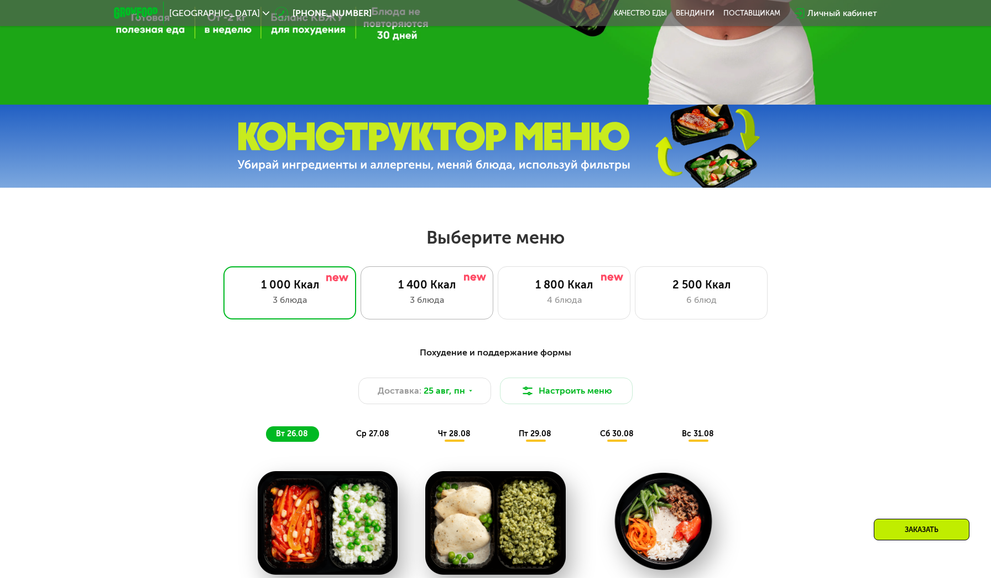
click at [437, 302] on div "3 блюда" at bounding box center [427, 299] width 110 height 13
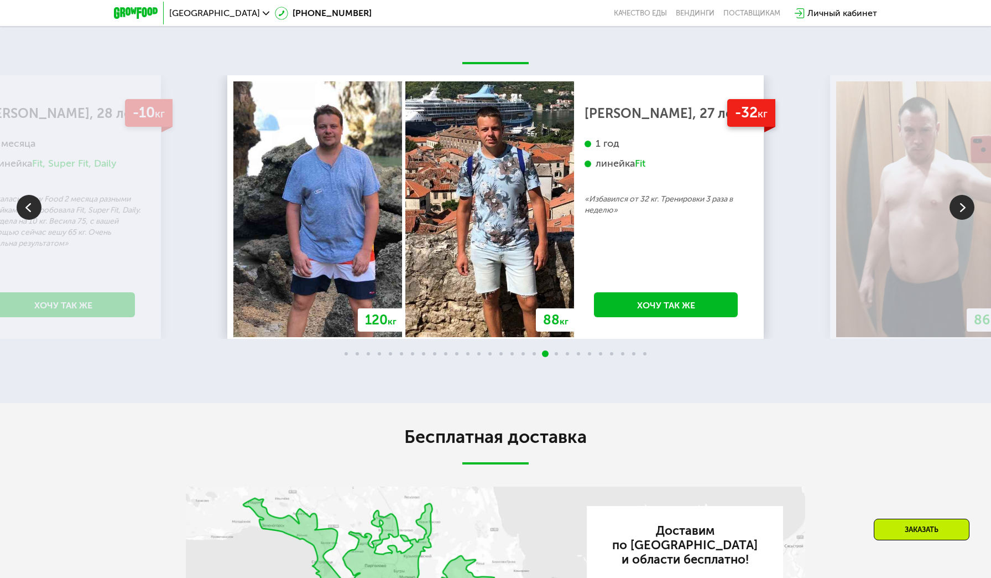
scroll to position [1997, 0]
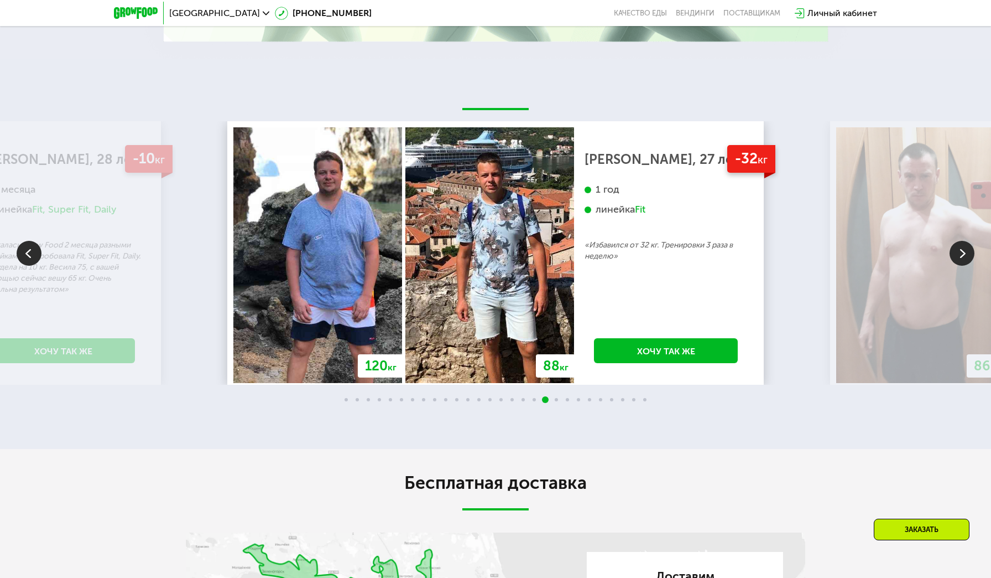
click at [960, 254] on img at bounding box center [962, 253] width 25 height 25
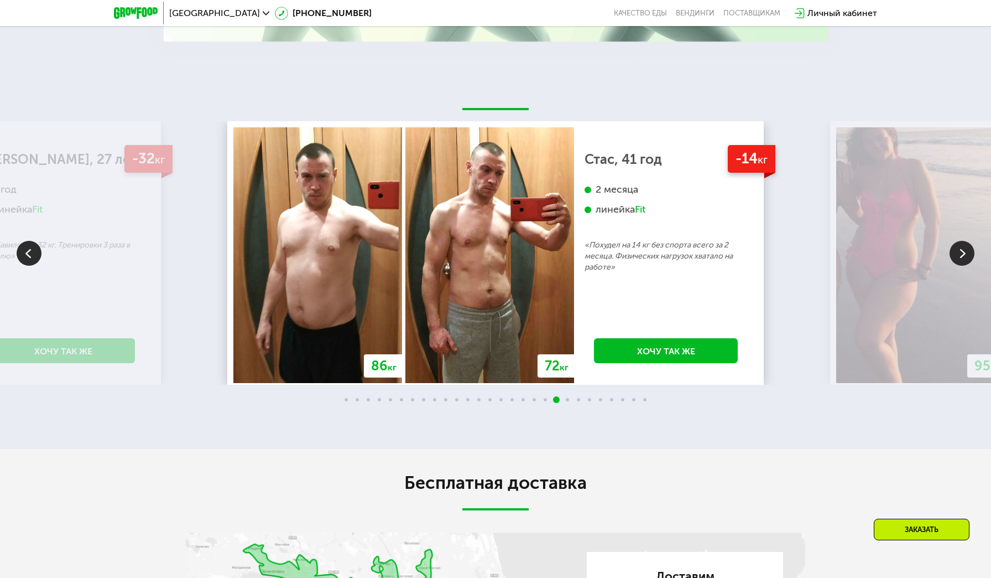
click at [965, 253] on img at bounding box center [962, 253] width 25 height 25
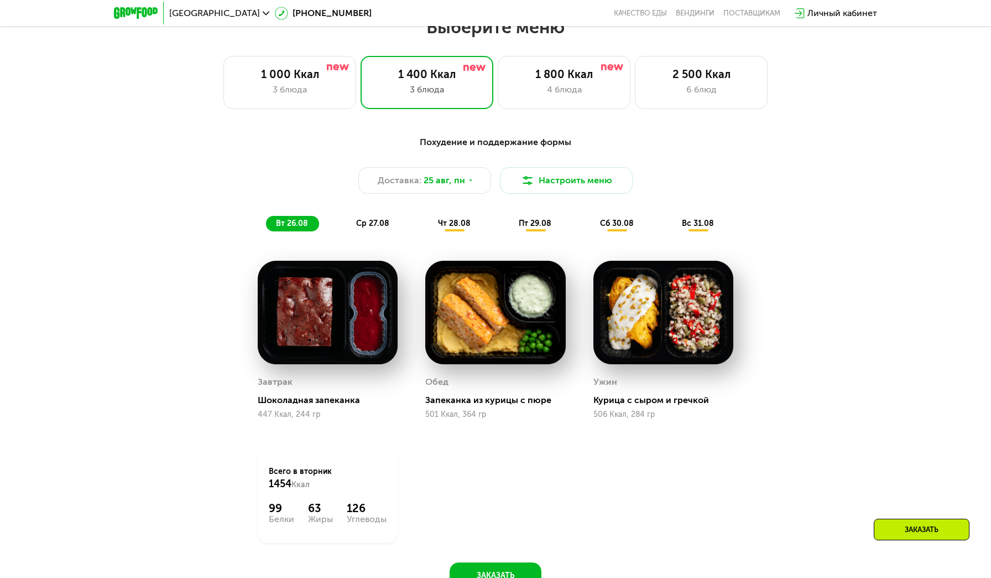
scroll to position [575, 0]
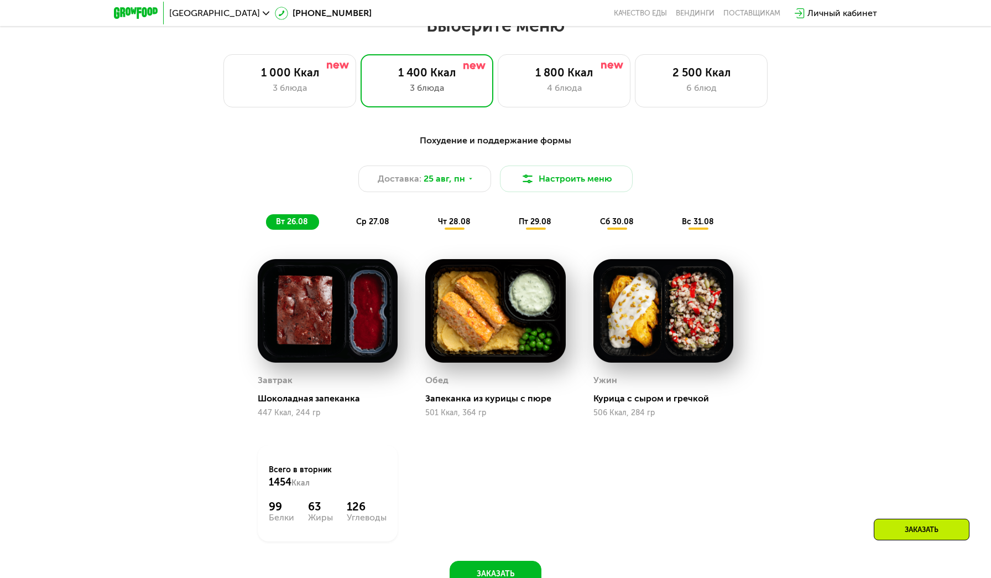
click at [382, 221] on span "ср 27.08" at bounding box center [372, 221] width 33 height 9
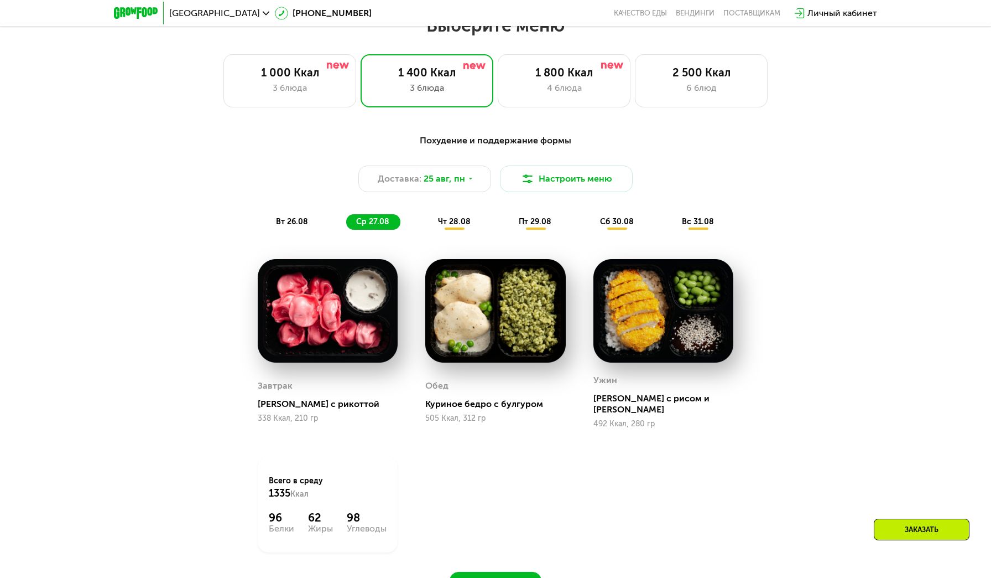
click at [438, 222] on span "чт 28.08" at bounding box center [454, 221] width 33 height 9
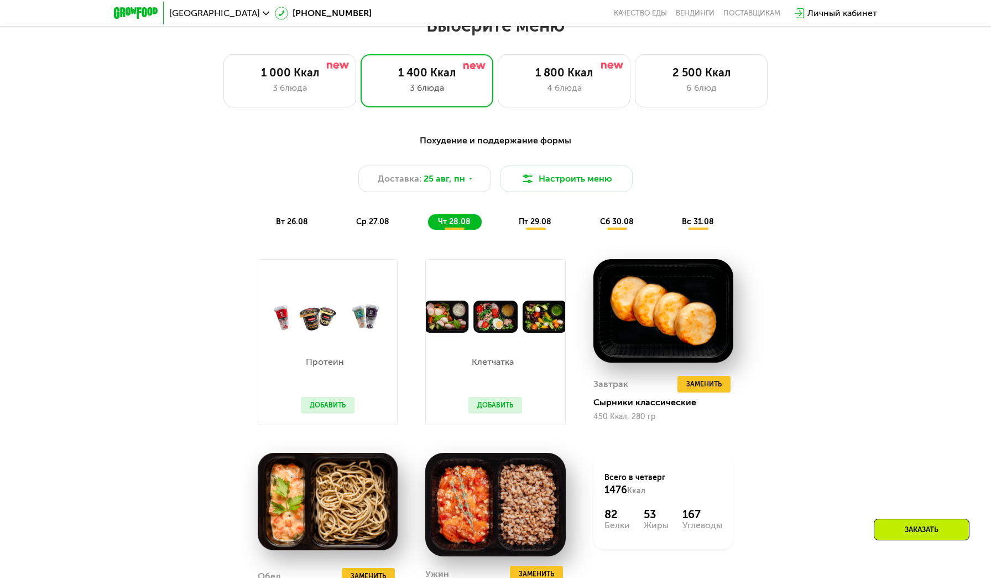
scroll to position [665, 0]
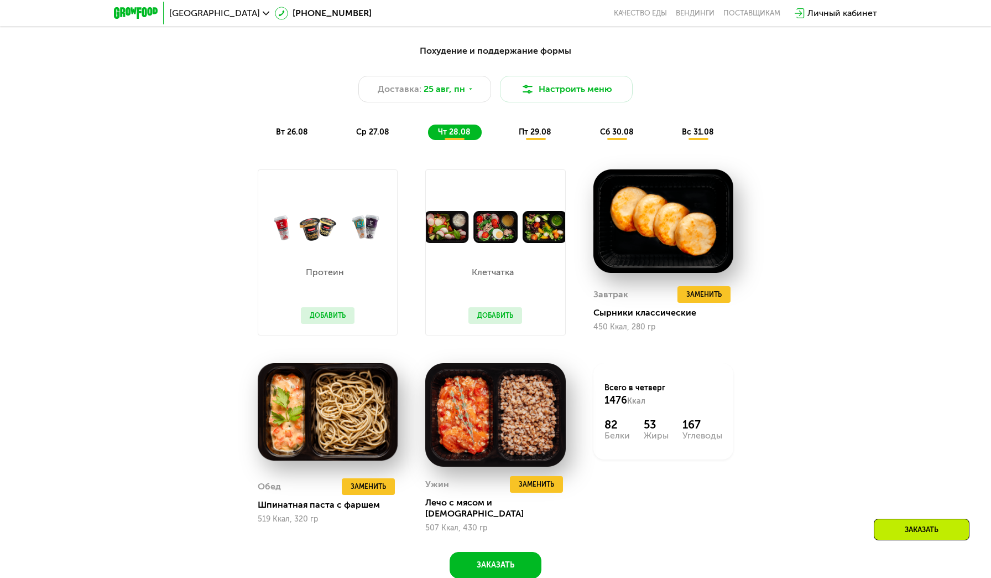
click at [542, 129] on span "пт 29.08" at bounding box center [535, 131] width 33 height 9
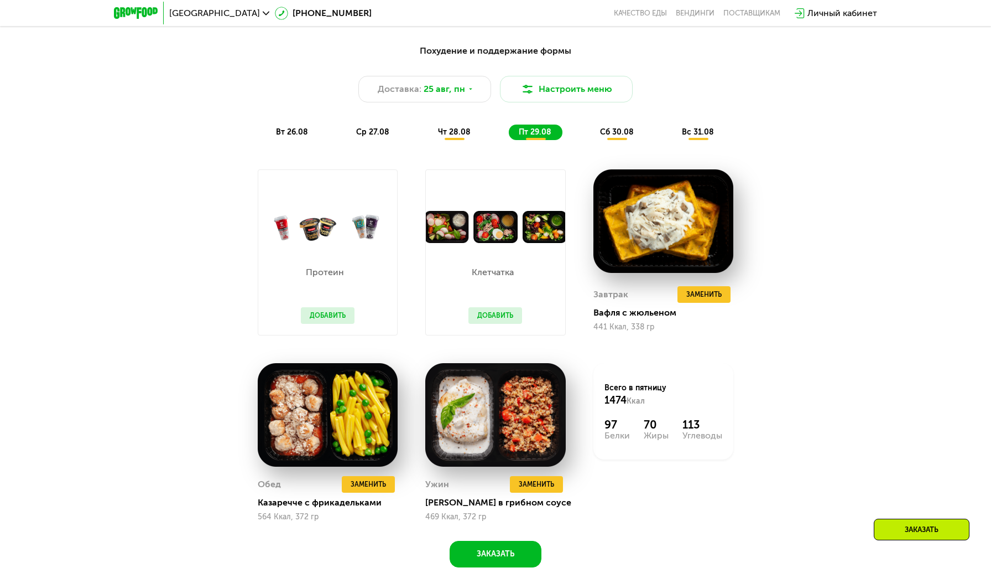
click at [612, 131] on span "сб 30.08" at bounding box center [617, 131] width 34 height 9
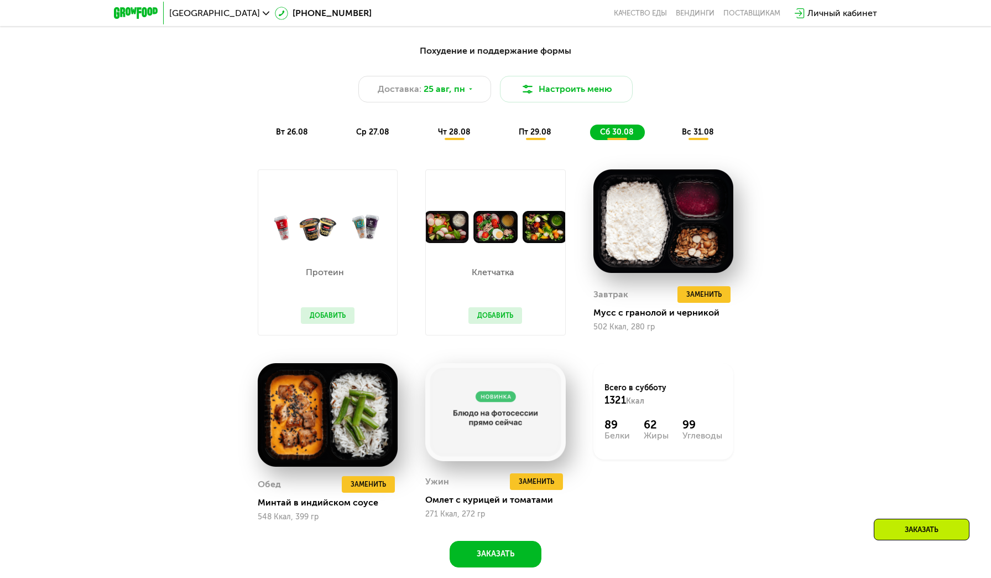
click at [711, 137] on div "вс 31.08" at bounding box center [698, 131] width 53 height 15
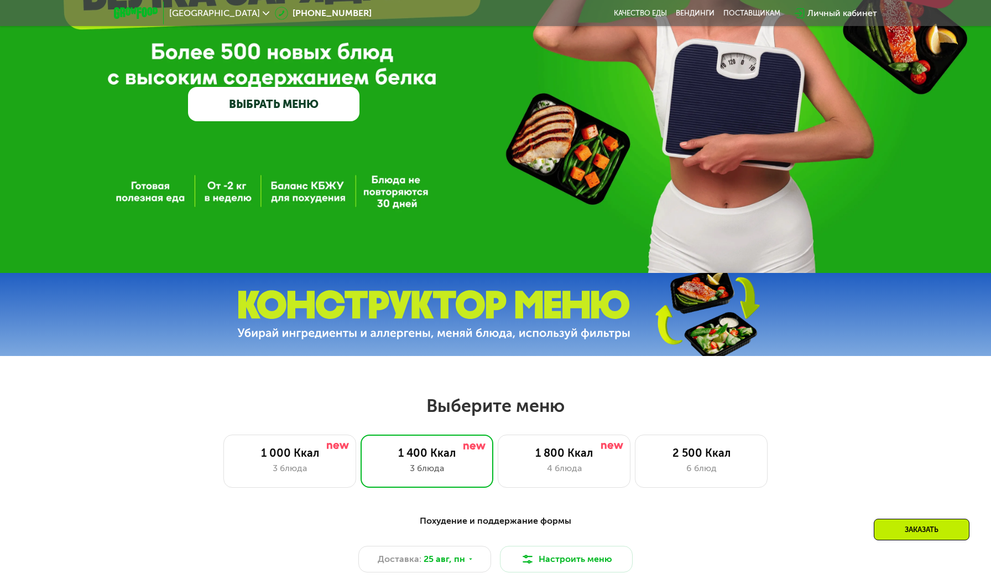
scroll to position [0, 0]
